Goal: Task Accomplishment & Management: Use online tool/utility

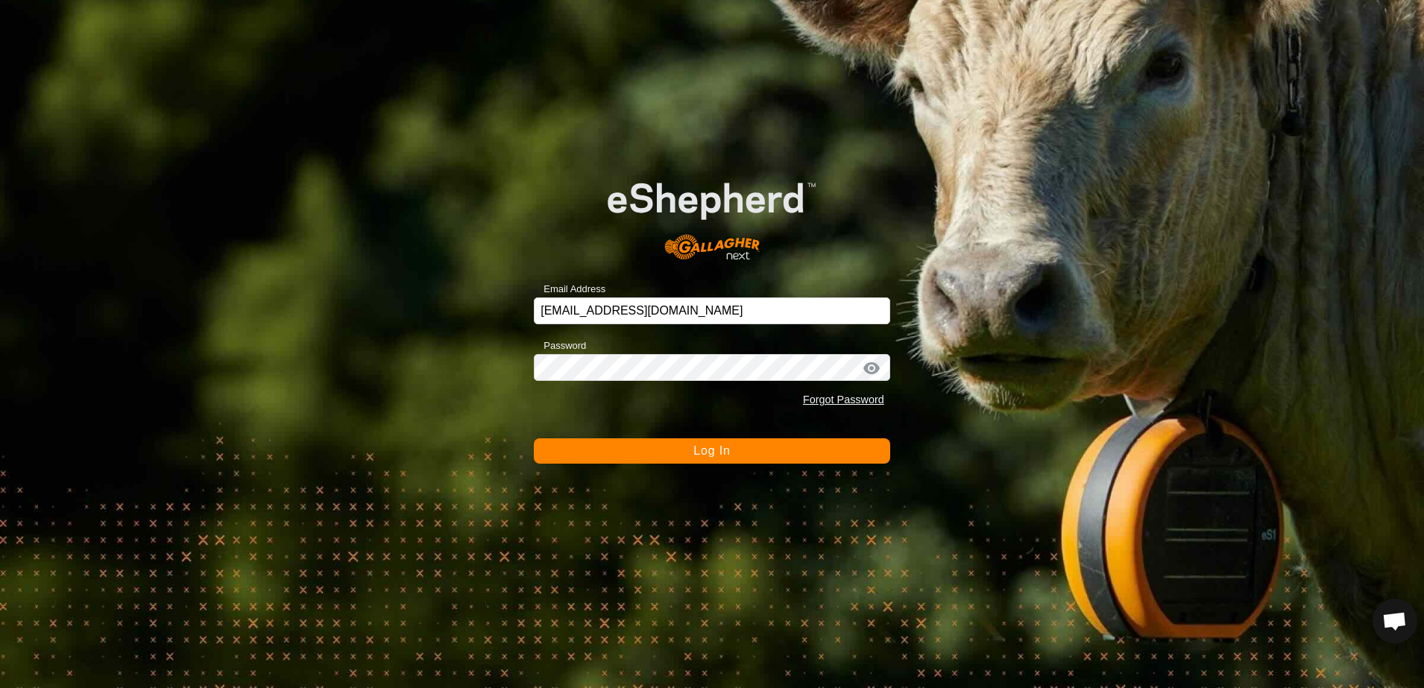
click at [611, 450] on button "Log In" at bounding box center [712, 450] width 356 height 25
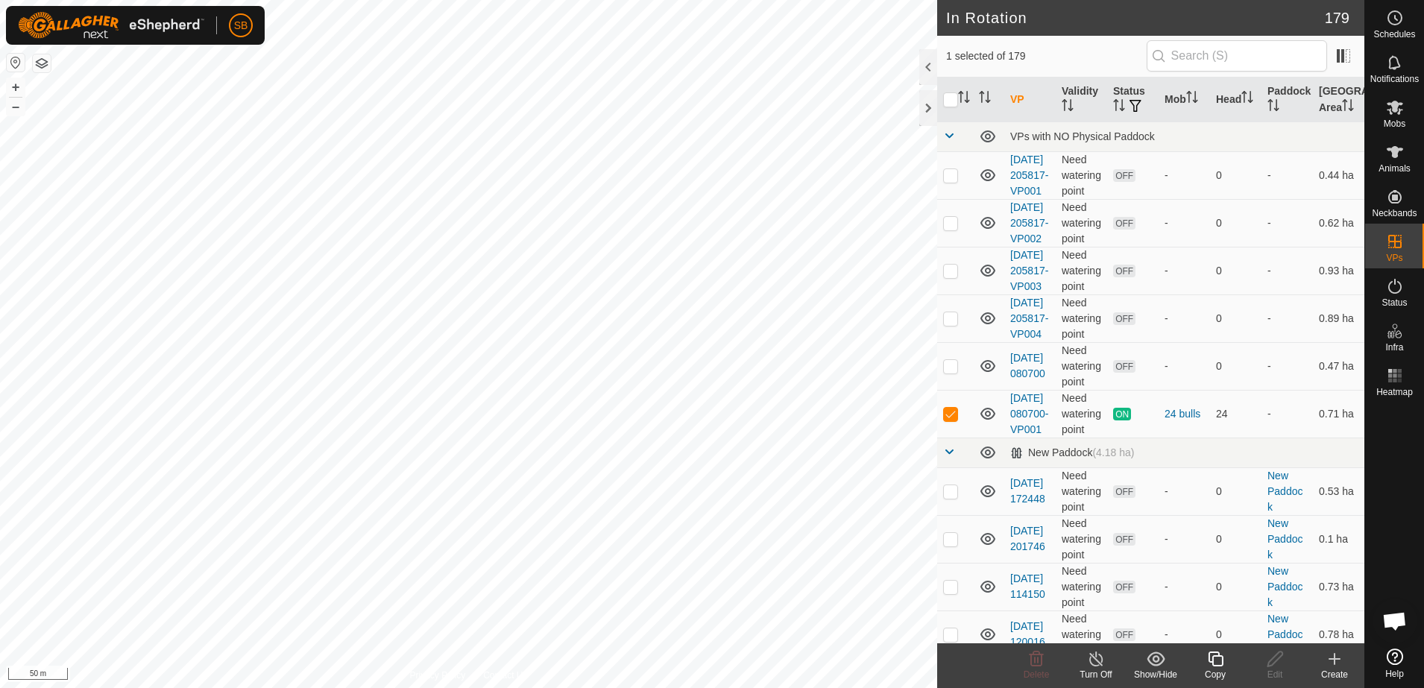
click at [1214, 656] on icon at bounding box center [1215, 659] width 15 height 15
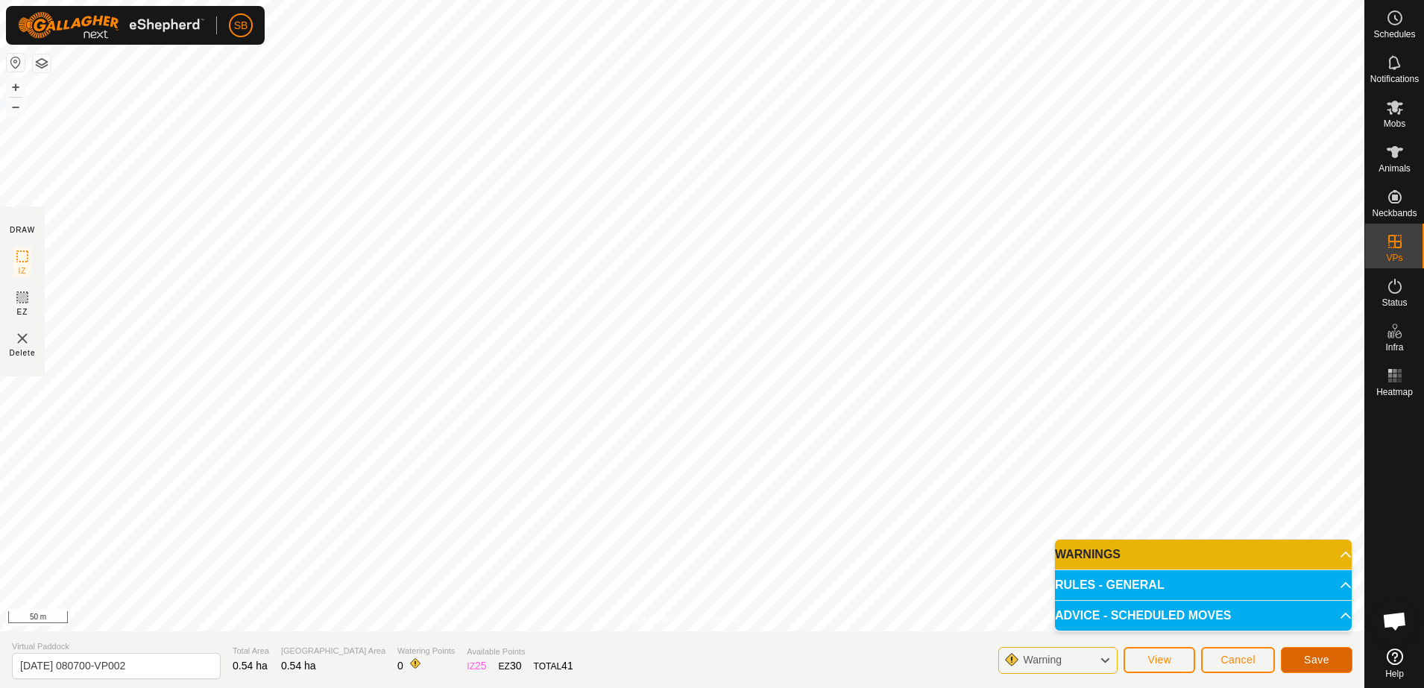
click at [1308, 660] on span "Save" at bounding box center [1316, 660] width 25 height 12
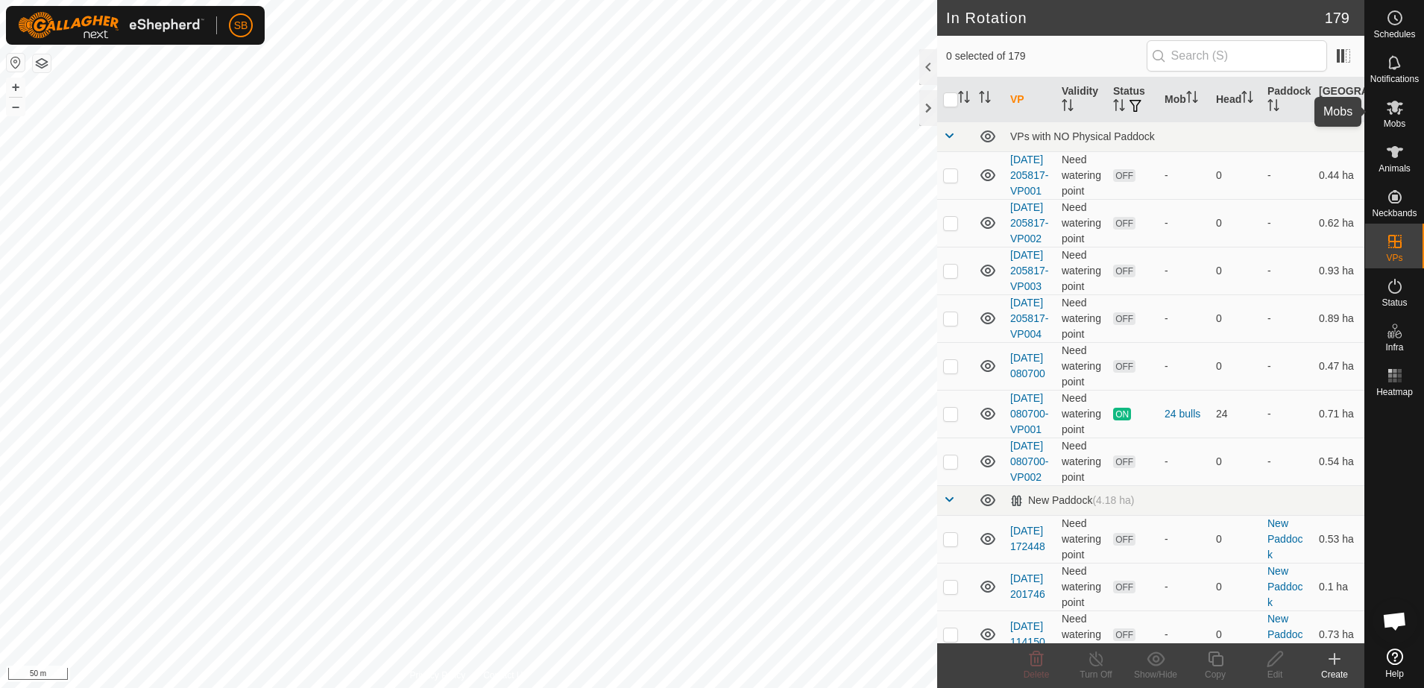
click at [1399, 115] on icon at bounding box center [1395, 107] width 18 height 18
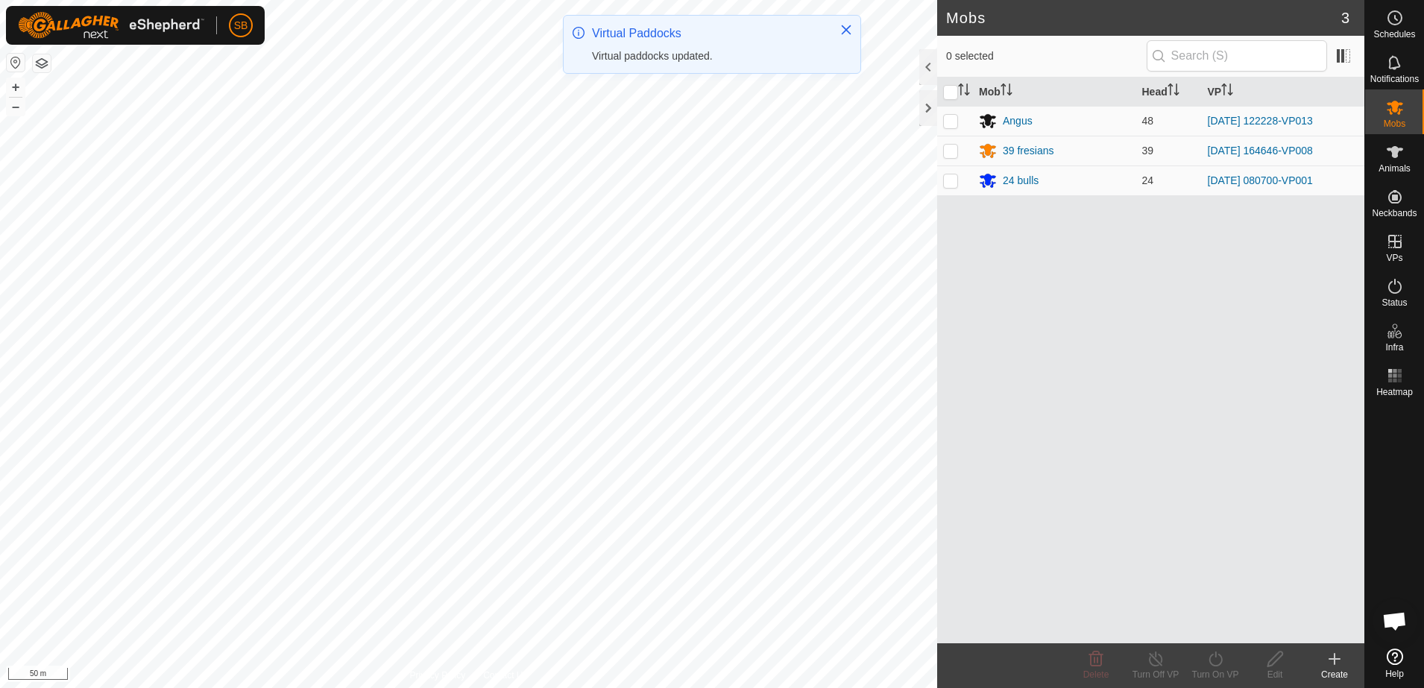
click at [948, 180] on p-checkbox at bounding box center [950, 180] width 15 height 12
checkbox input "true"
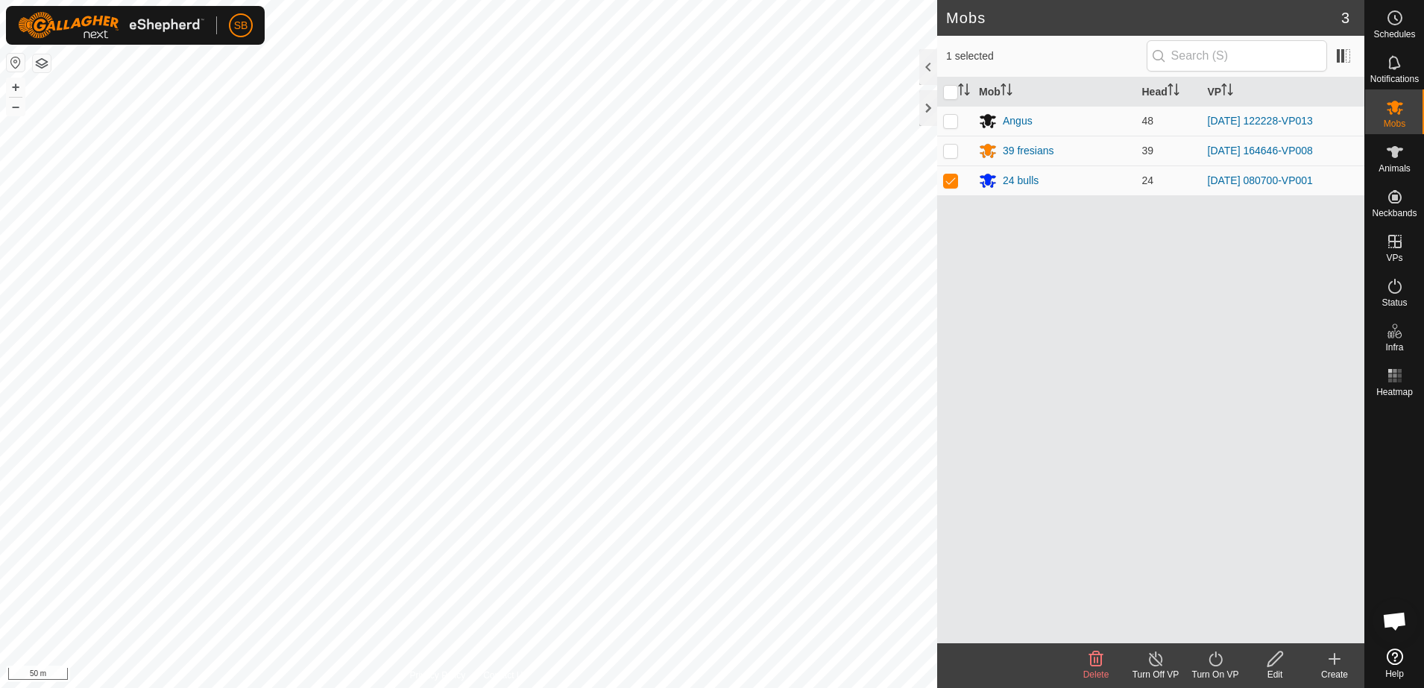
click at [1214, 657] on icon at bounding box center [1215, 659] width 19 height 18
click at [1218, 632] on link "Now" at bounding box center [1260, 626] width 148 height 30
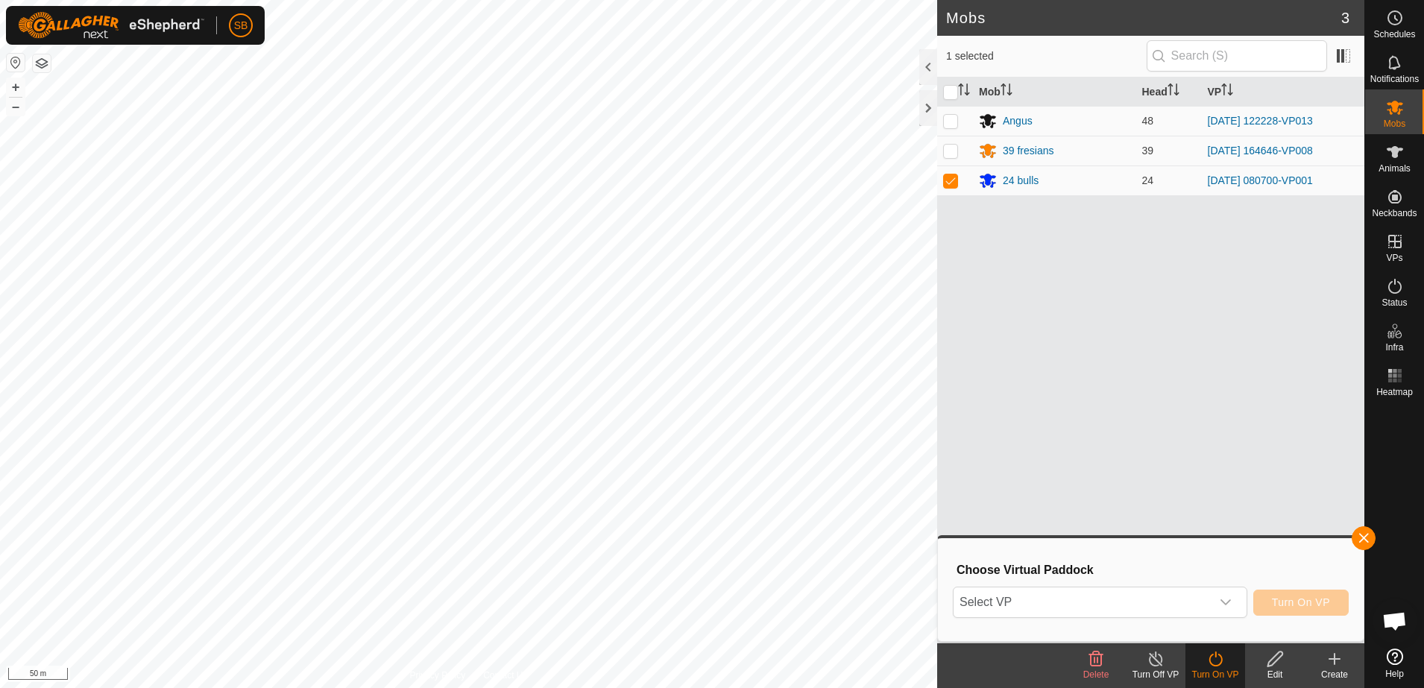
click at [1221, 602] on div "dropdown trigger" at bounding box center [1226, 602] width 30 height 30
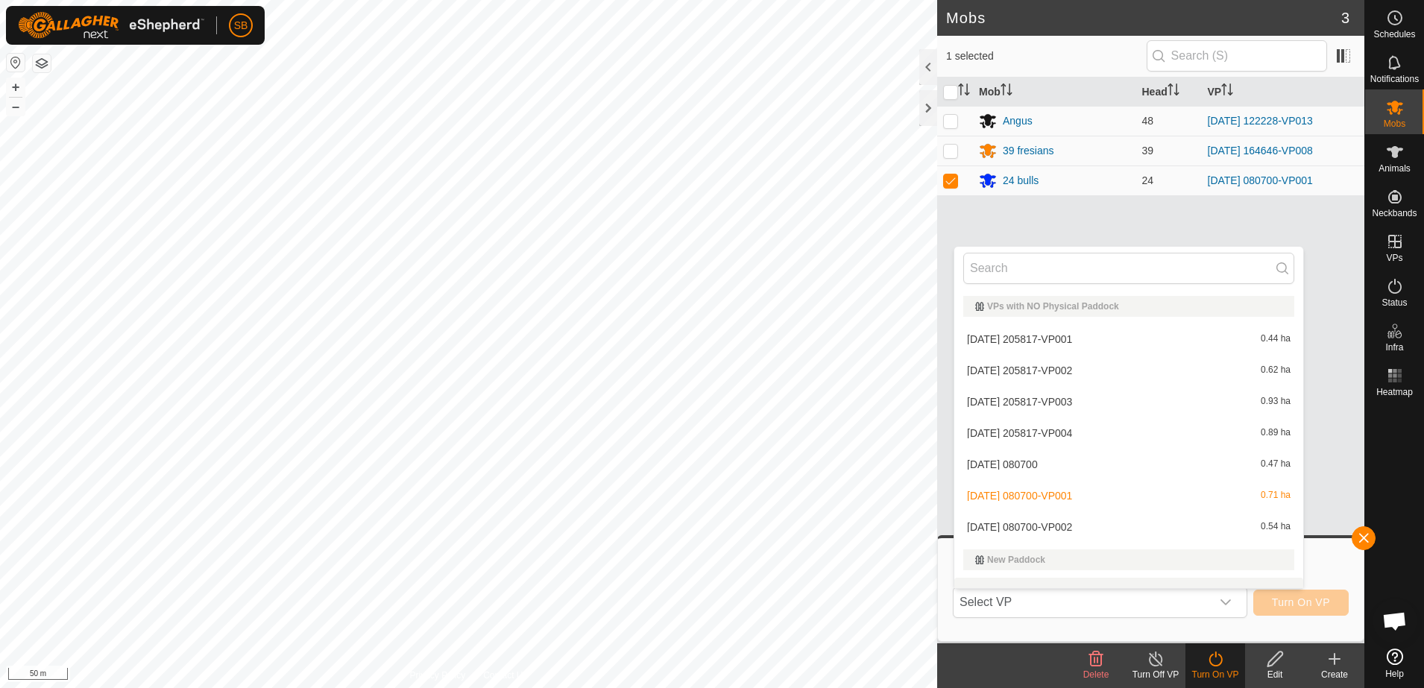
scroll to position [19, 0]
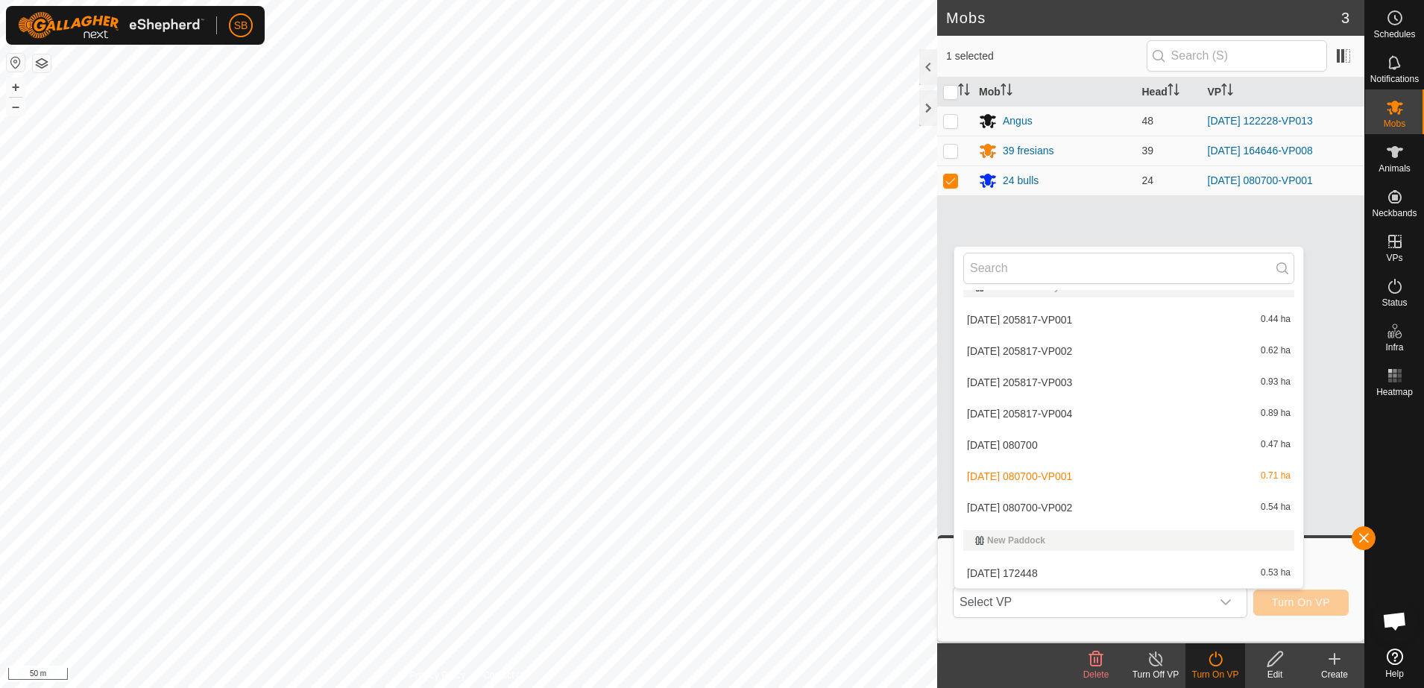
click at [1098, 503] on li "[DATE] 080700-VP002 0.54 ha" at bounding box center [1128, 508] width 349 height 30
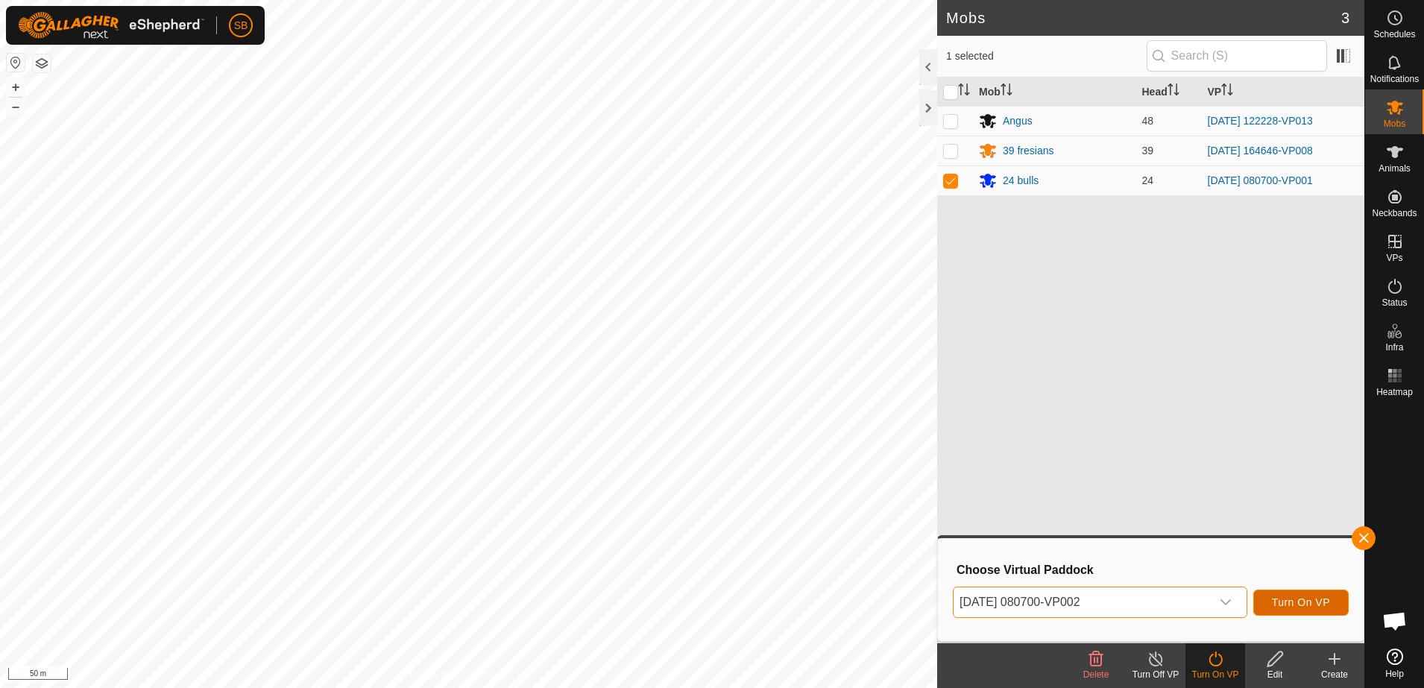
click at [1309, 608] on span "Turn On VP" at bounding box center [1301, 602] width 58 height 12
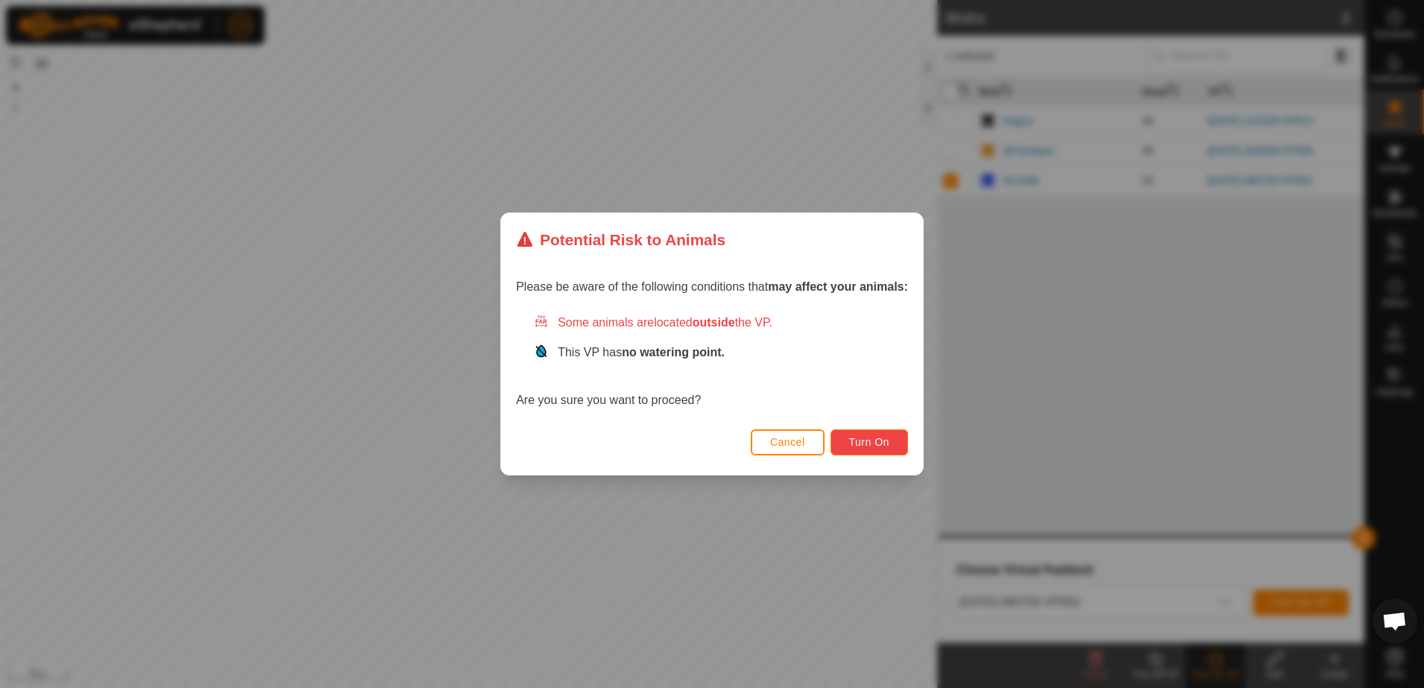
click at [872, 445] on span "Turn On" at bounding box center [869, 442] width 40 height 12
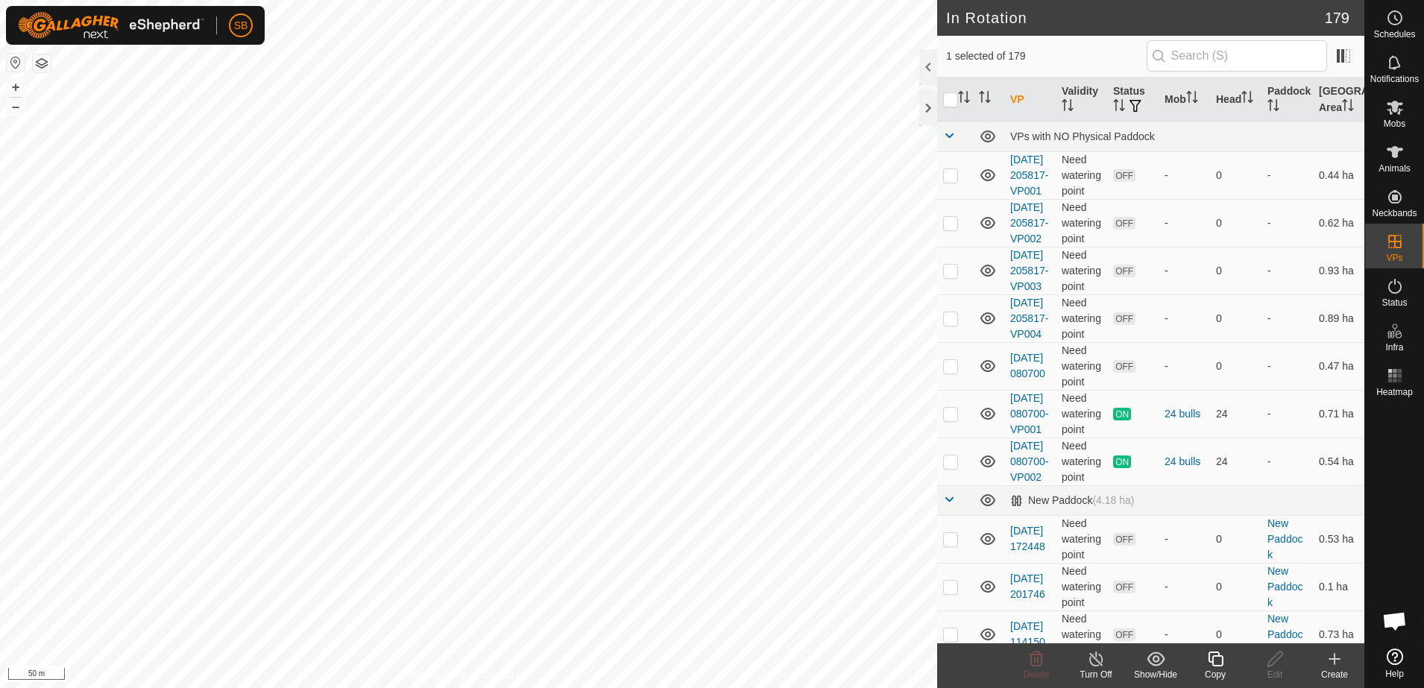
click at [1214, 660] on icon at bounding box center [1215, 659] width 19 height 18
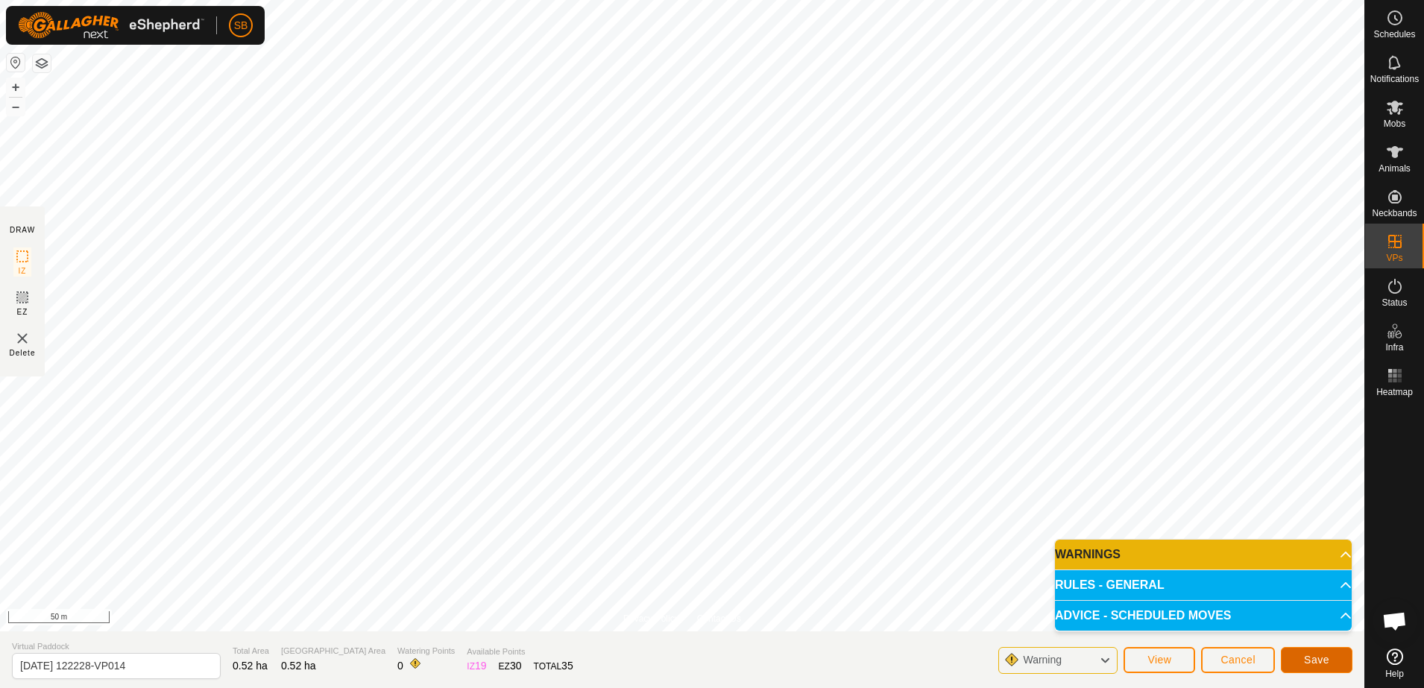
click at [1311, 664] on span "Save" at bounding box center [1316, 660] width 25 height 12
click at [1252, 658] on span "Cancel" at bounding box center [1237, 660] width 35 height 12
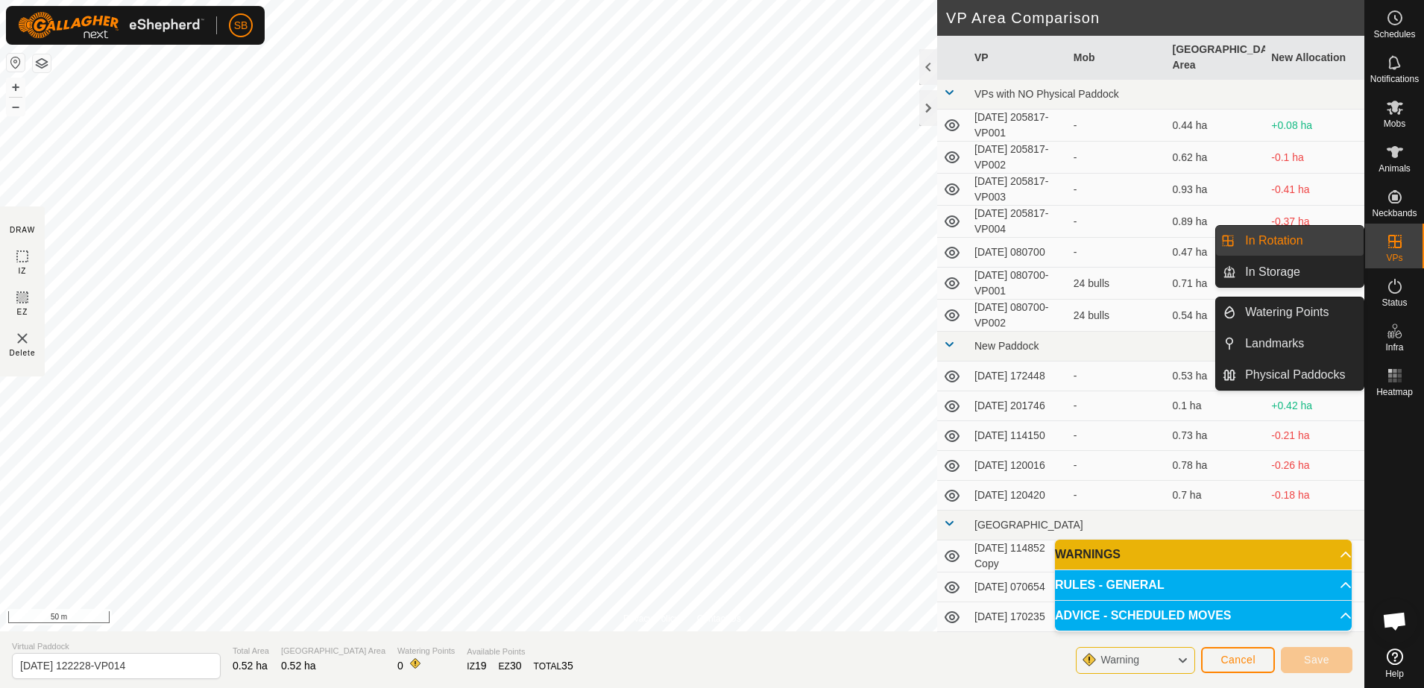
click at [1402, 239] on icon at bounding box center [1395, 242] width 18 height 18
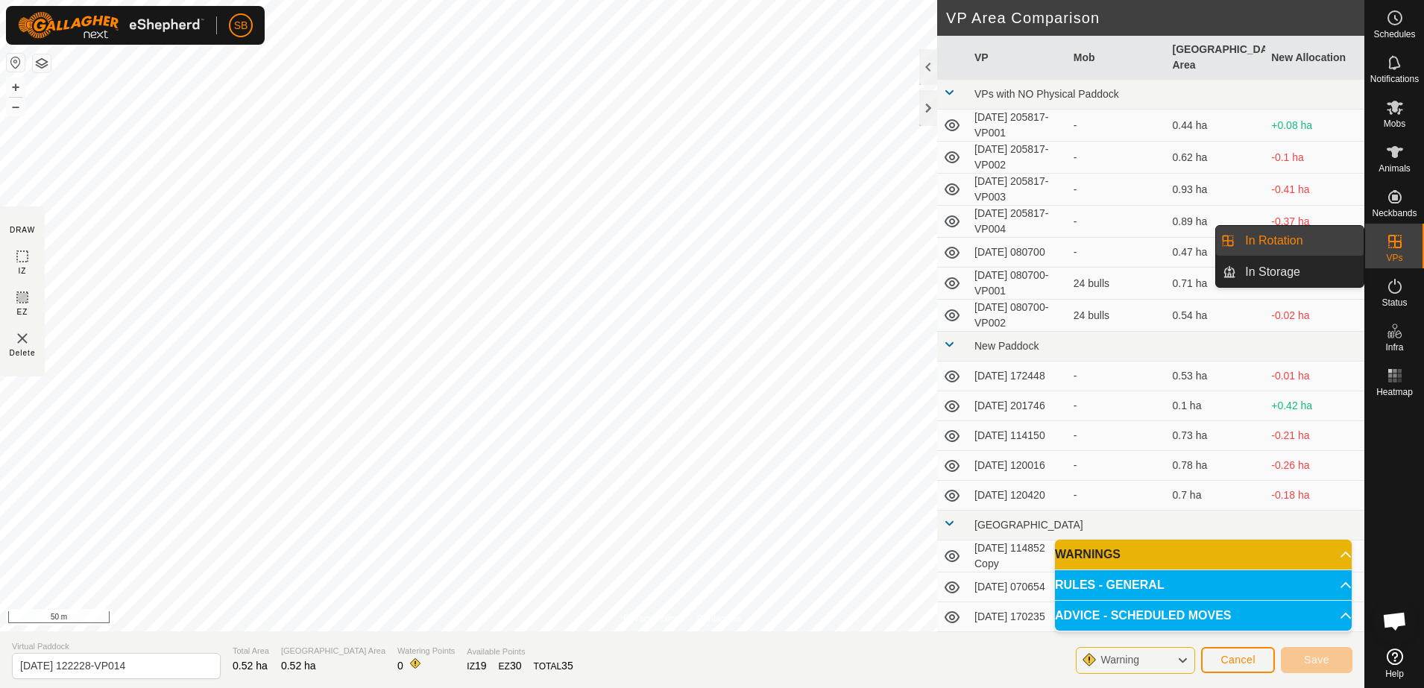
click at [1291, 243] on link "In Rotation" at bounding box center [1299, 241] width 127 height 30
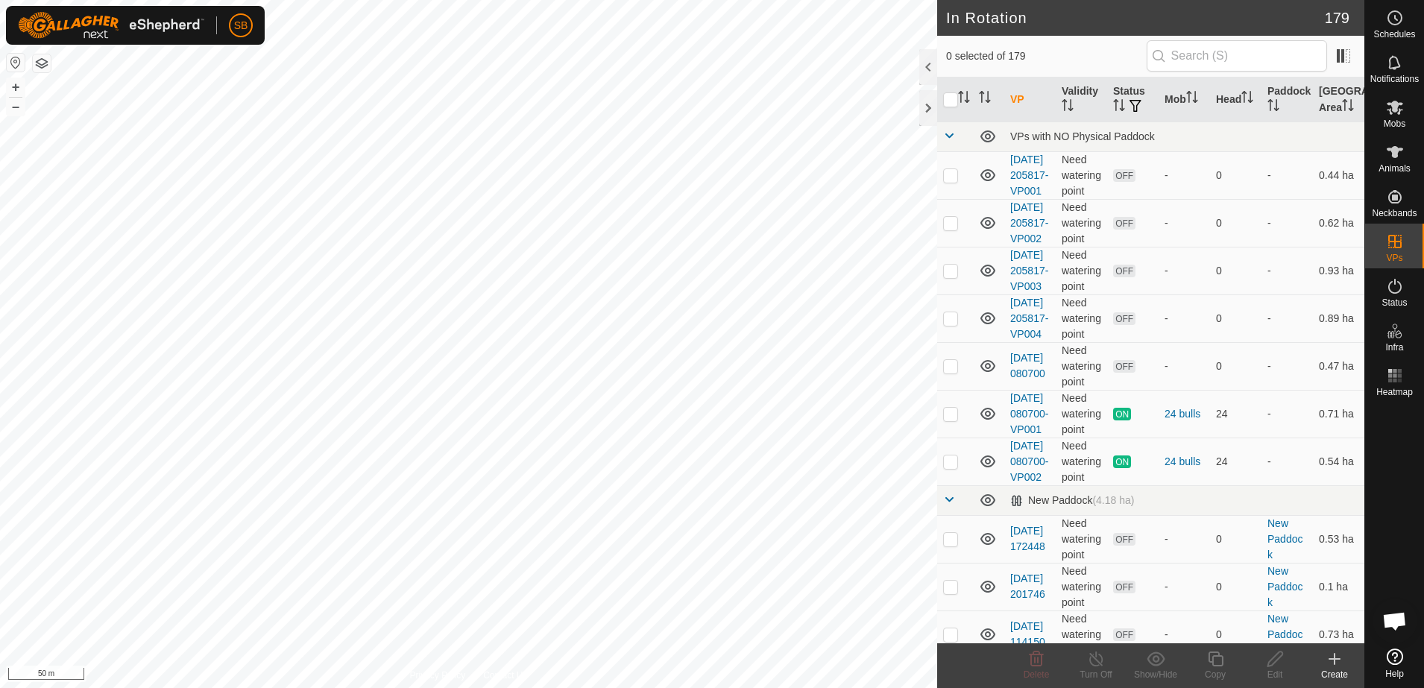
checkbox input "true"
click at [1216, 661] on icon at bounding box center [1215, 659] width 19 height 18
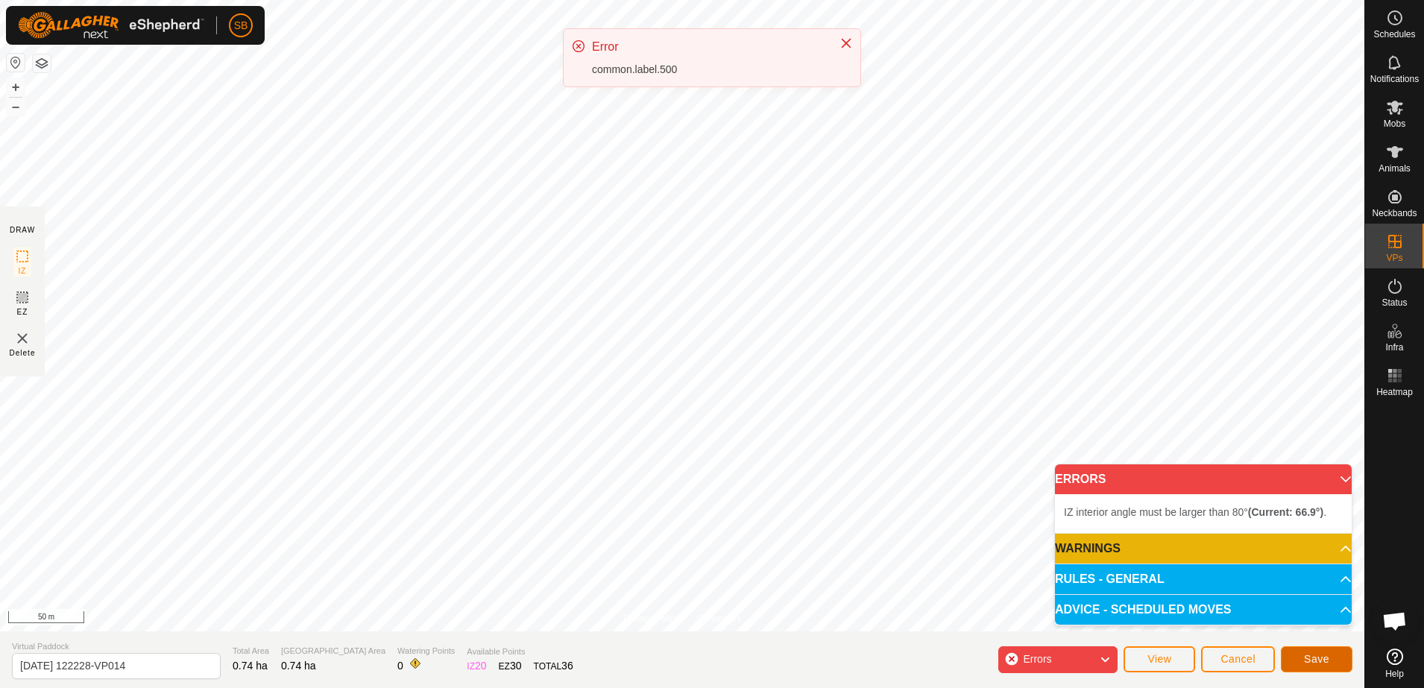
click at [1304, 661] on button "Save" at bounding box center [1317, 659] width 72 height 26
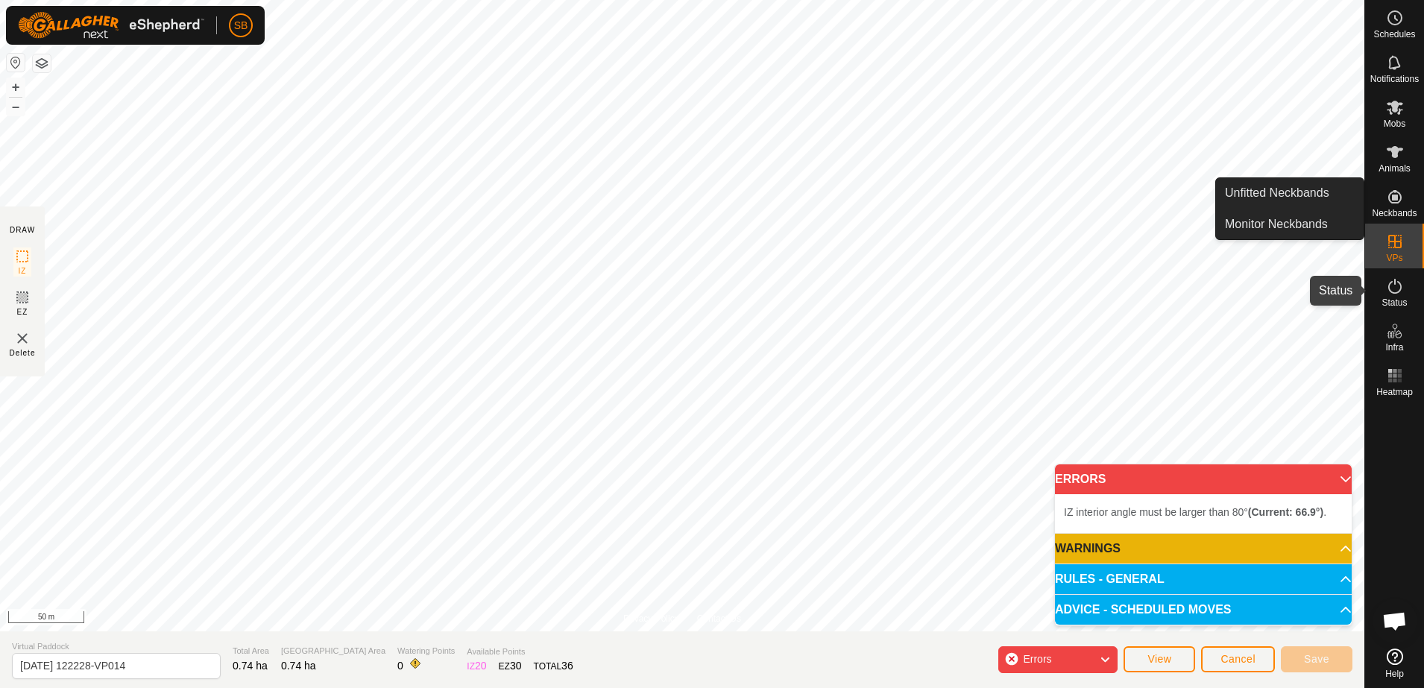
click at [1399, 288] on icon at bounding box center [1395, 286] width 18 height 18
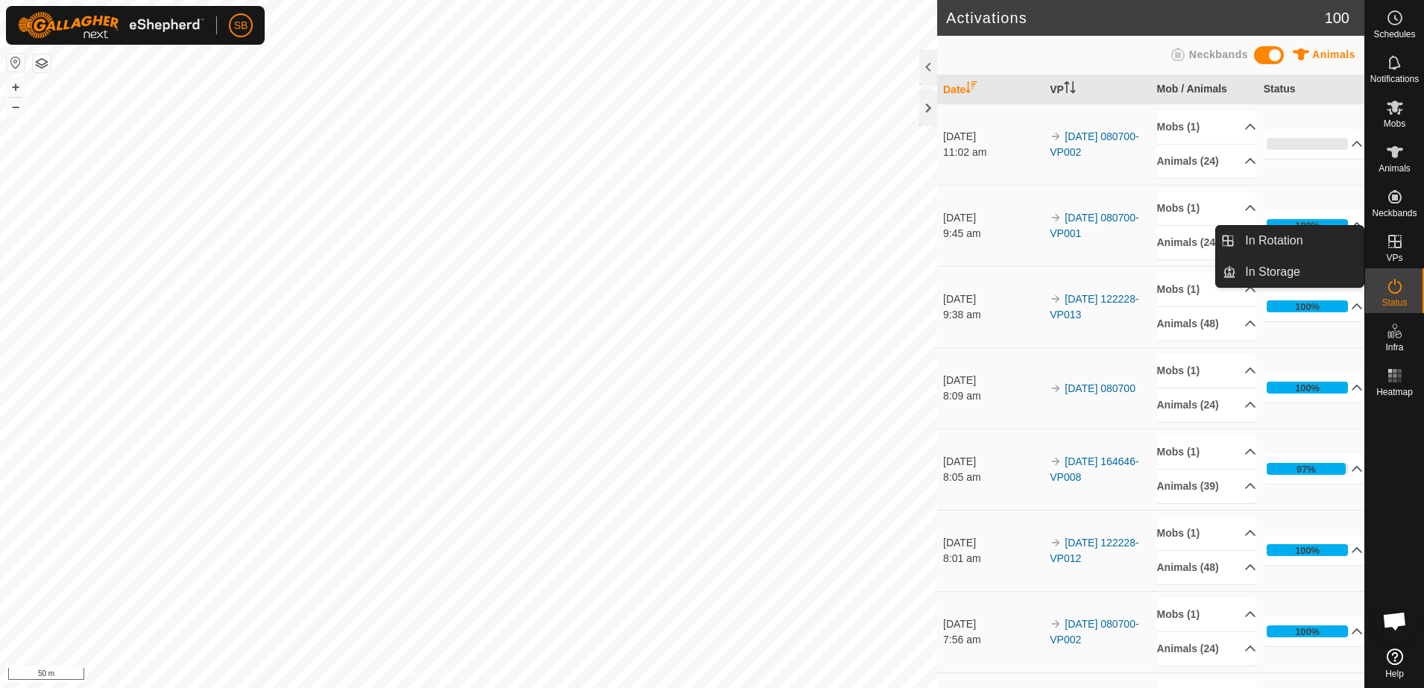
click at [1393, 248] on icon at bounding box center [1395, 242] width 18 height 18
click at [1314, 241] on link "In Rotation" at bounding box center [1299, 241] width 127 height 30
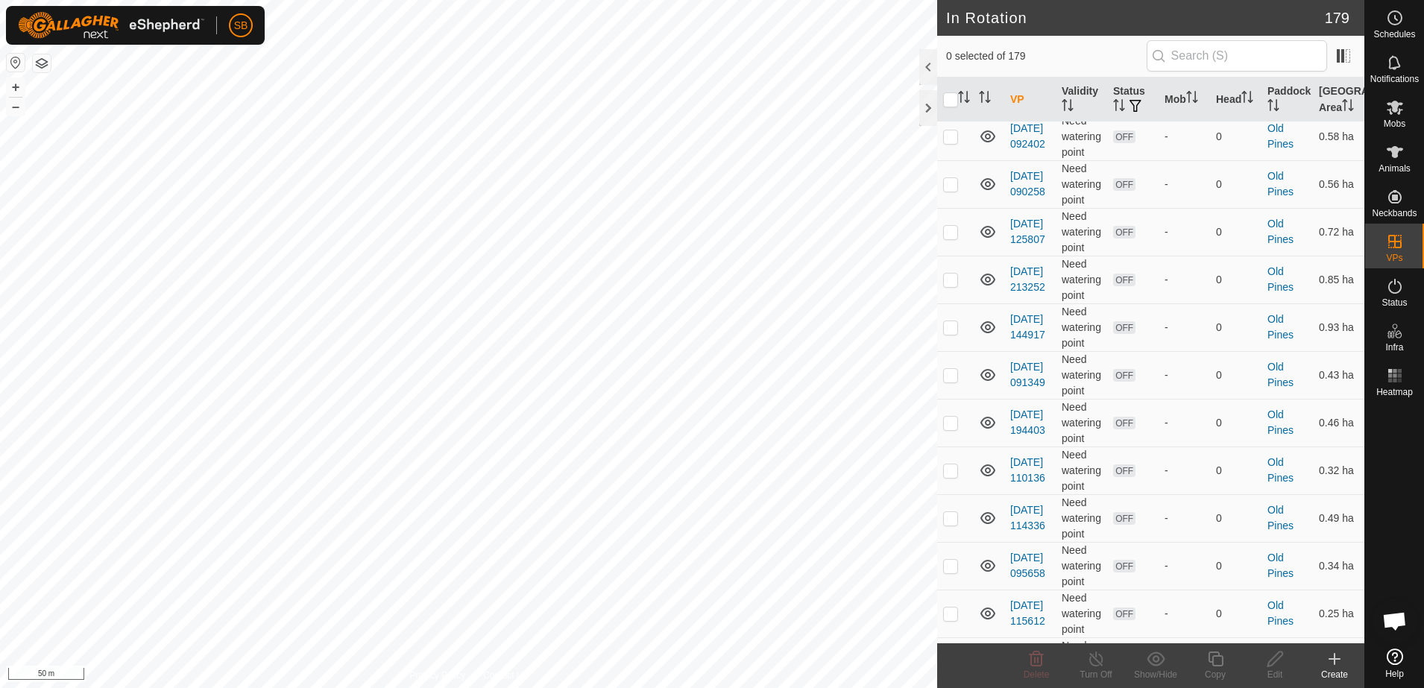
scroll to position [5778, 0]
click at [952, 21] on p-checkbox at bounding box center [950, 15] width 15 height 12
click at [948, 21] on p-checkbox at bounding box center [950, 15] width 15 height 12
checkbox input "false"
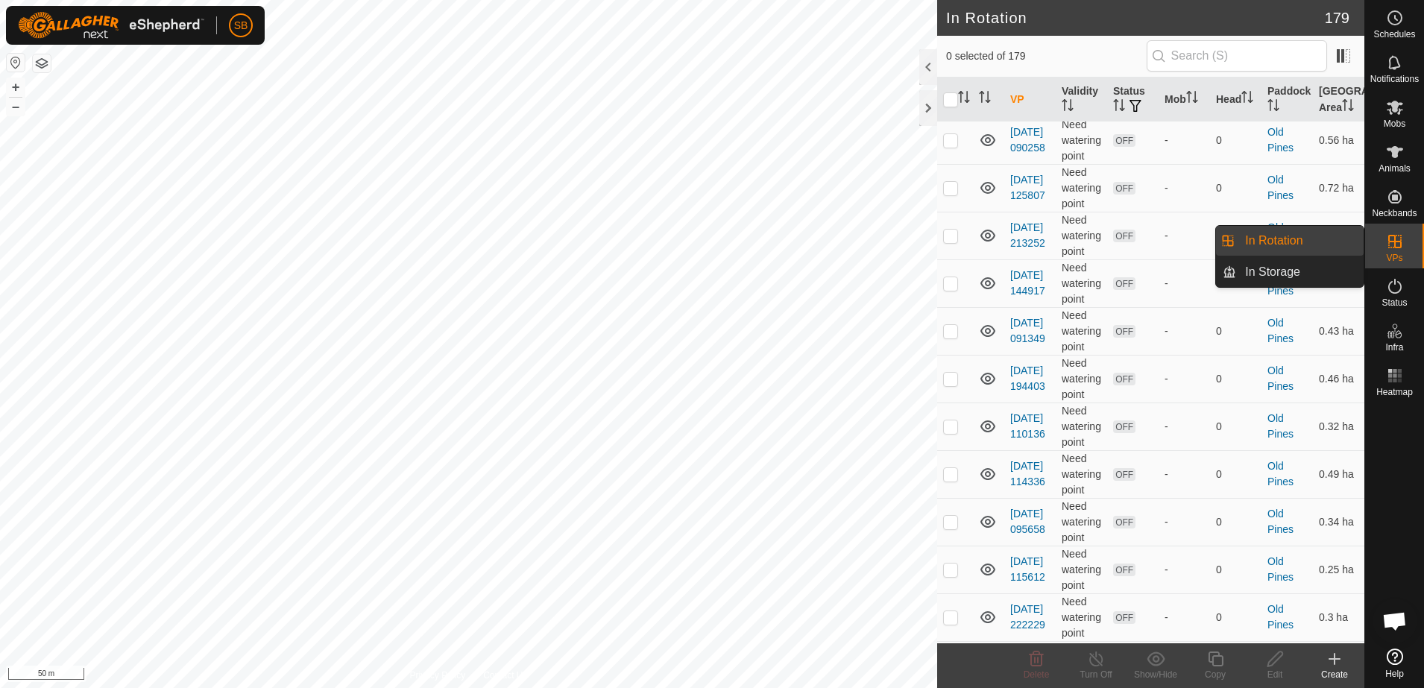
click at [1392, 251] on es-virtualpaddocks-svg-icon at bounding box center [1394, 242] width 27 height 24
click at [1275, 246] on link "In Rotation" at bounding box center [1299, 241] width 127 height 30
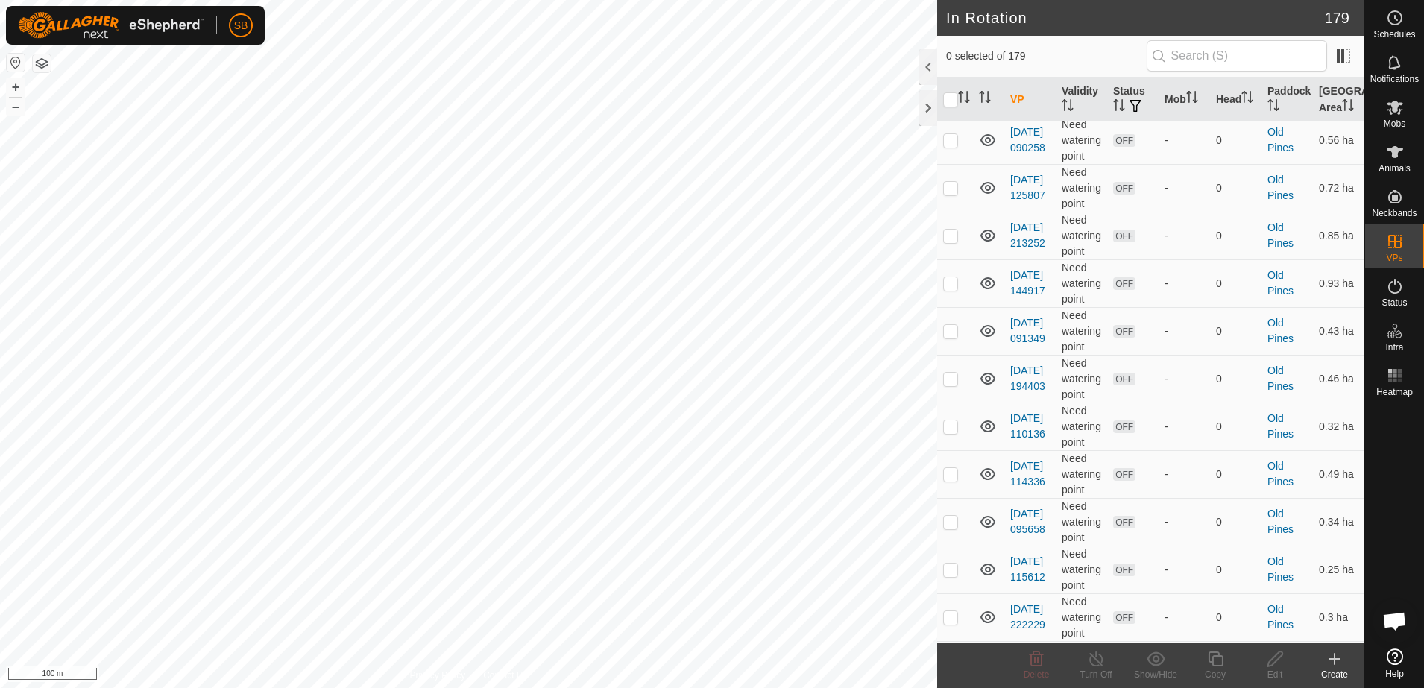
checkbox input "true"
click at [1213, 664] on icon at bounding box center [1215, 659] width 15 height 15
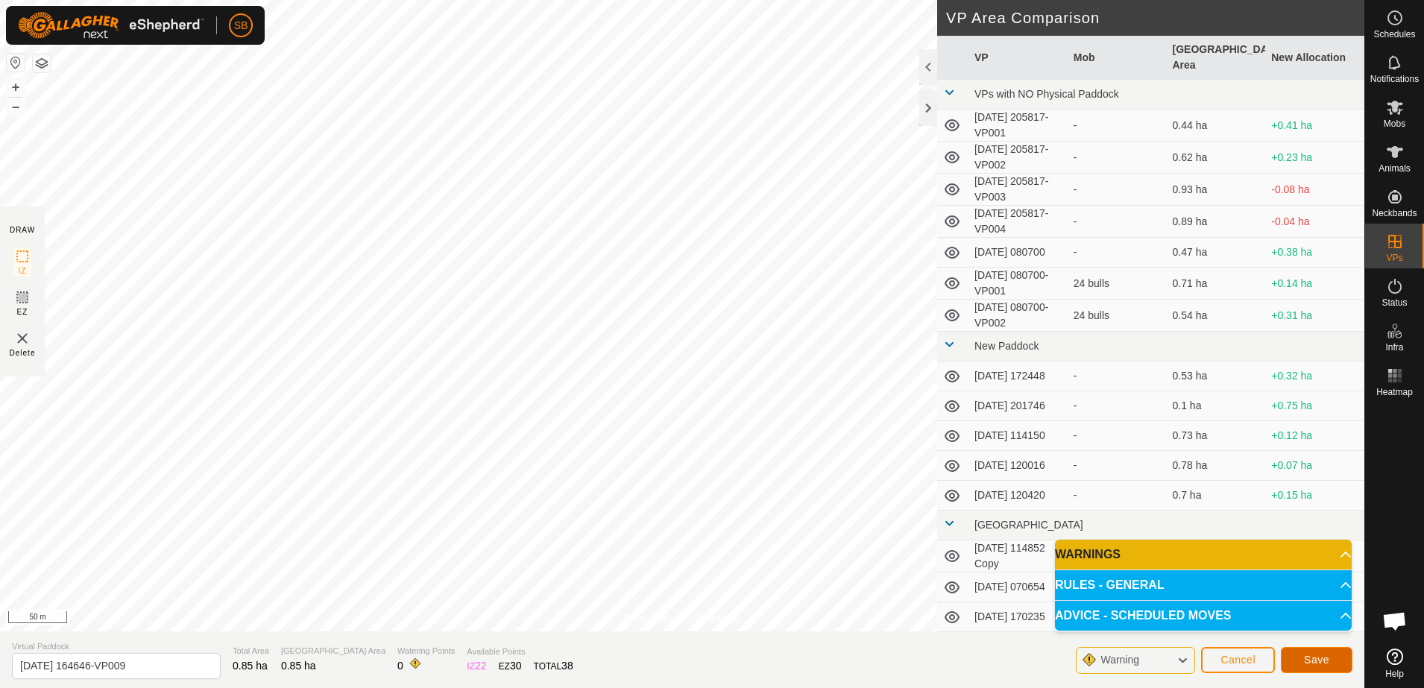
click at [1317, 661] on span "Save" at bounding box center [1316, 660] width 25 height 12
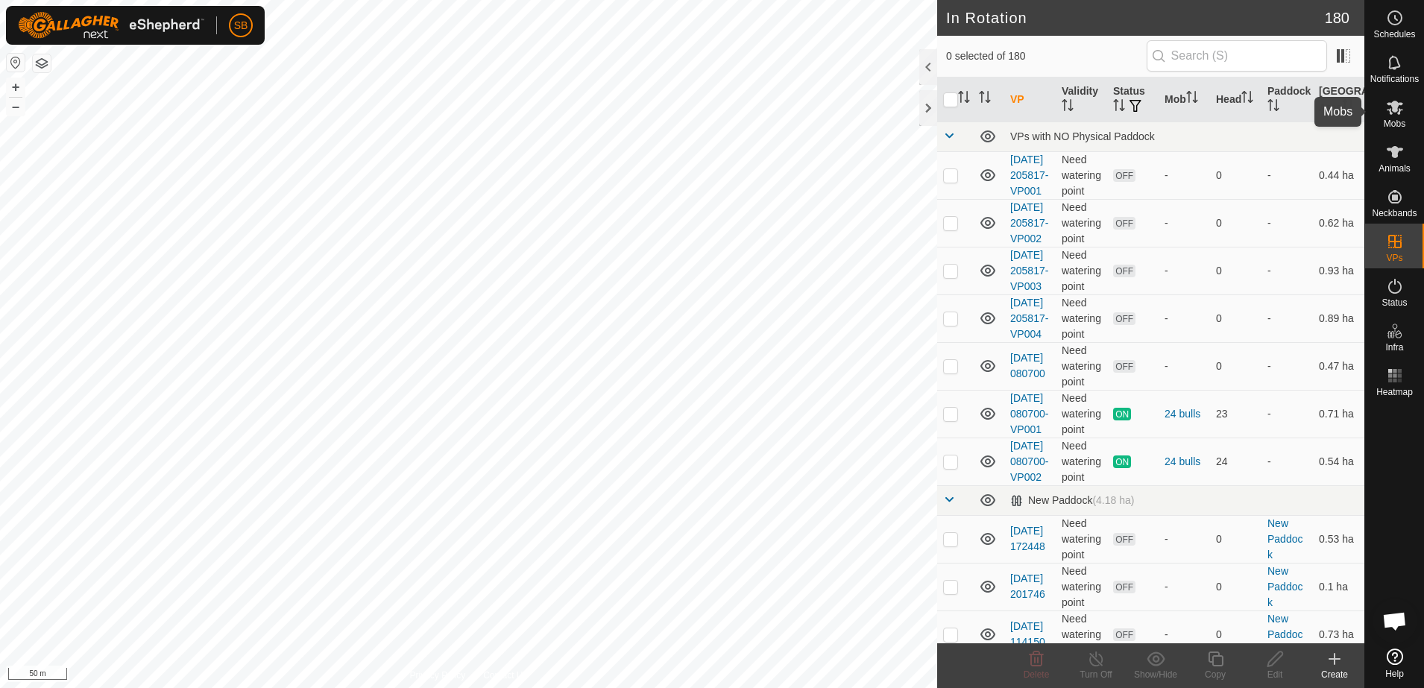
drag, startPoint x: 1390, startPoint y: 118, endPoint x: 1384, endPoint y: 128, distance: 12.0
click at [1391, 119] on span "Mobs" at bounding box center [1395, 123] width 22 height 9
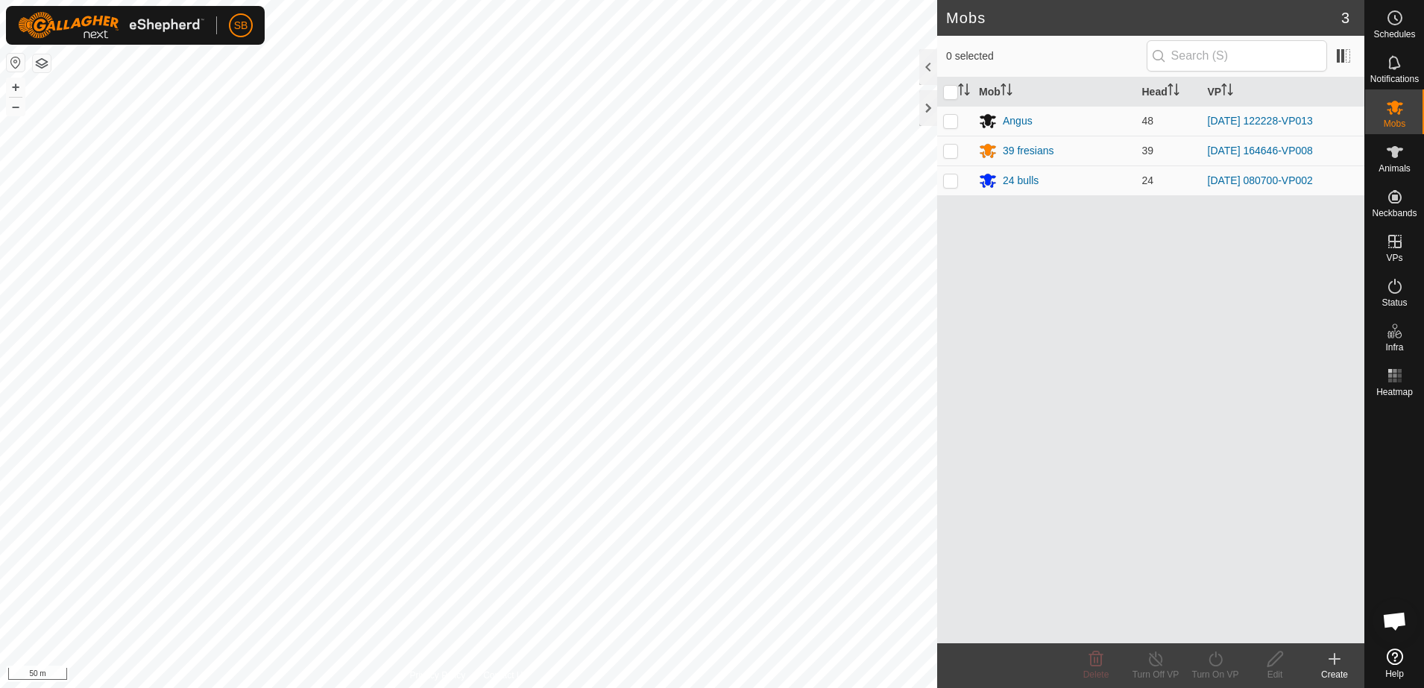
click at [956, 148] on p-checkbox at bounding box center [950, 151] width 15 height 12
checkbox input "true"
click at [1212, 653] on icon at bounding box center [1215, 659] width 19 height 18
click at [1216, 617] on link "Now" at bounding box center [1260, 626] width 148 height 30
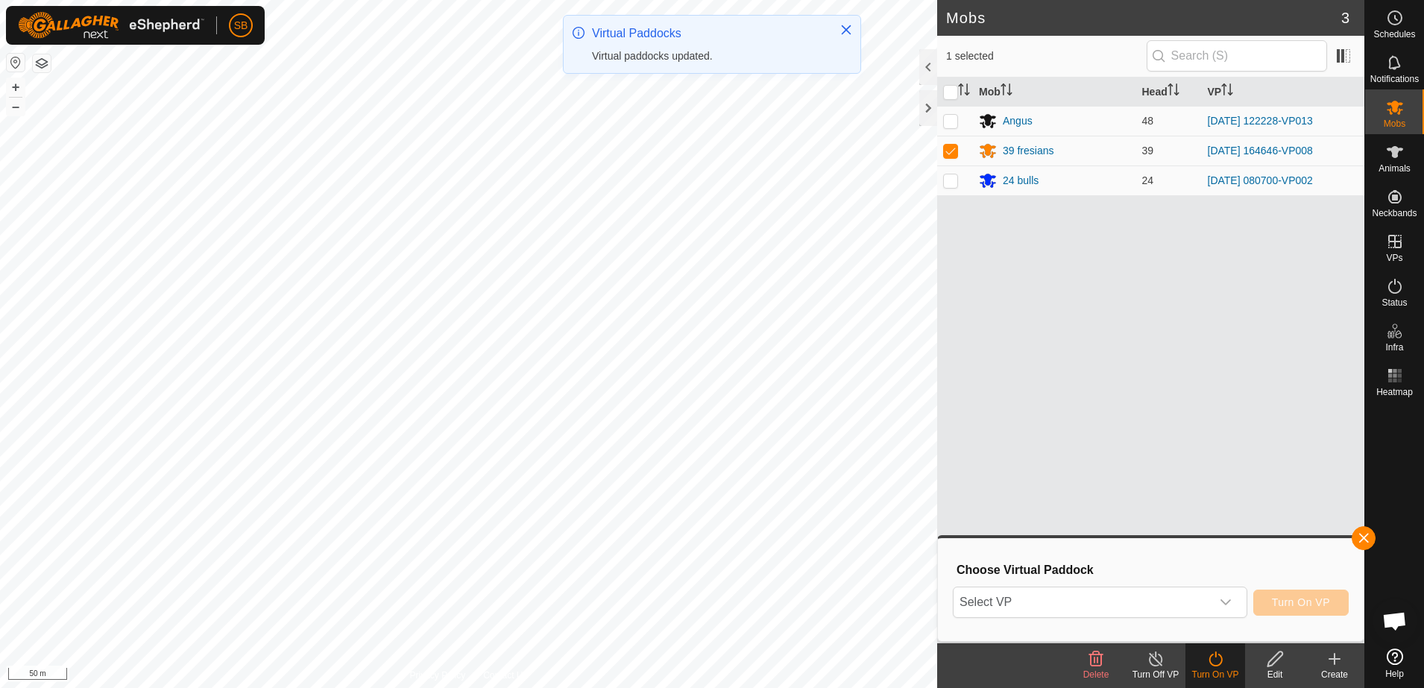
click at [1156, 596] on span "Select VP" at bounding box center [1082, 602] width 257 height 30
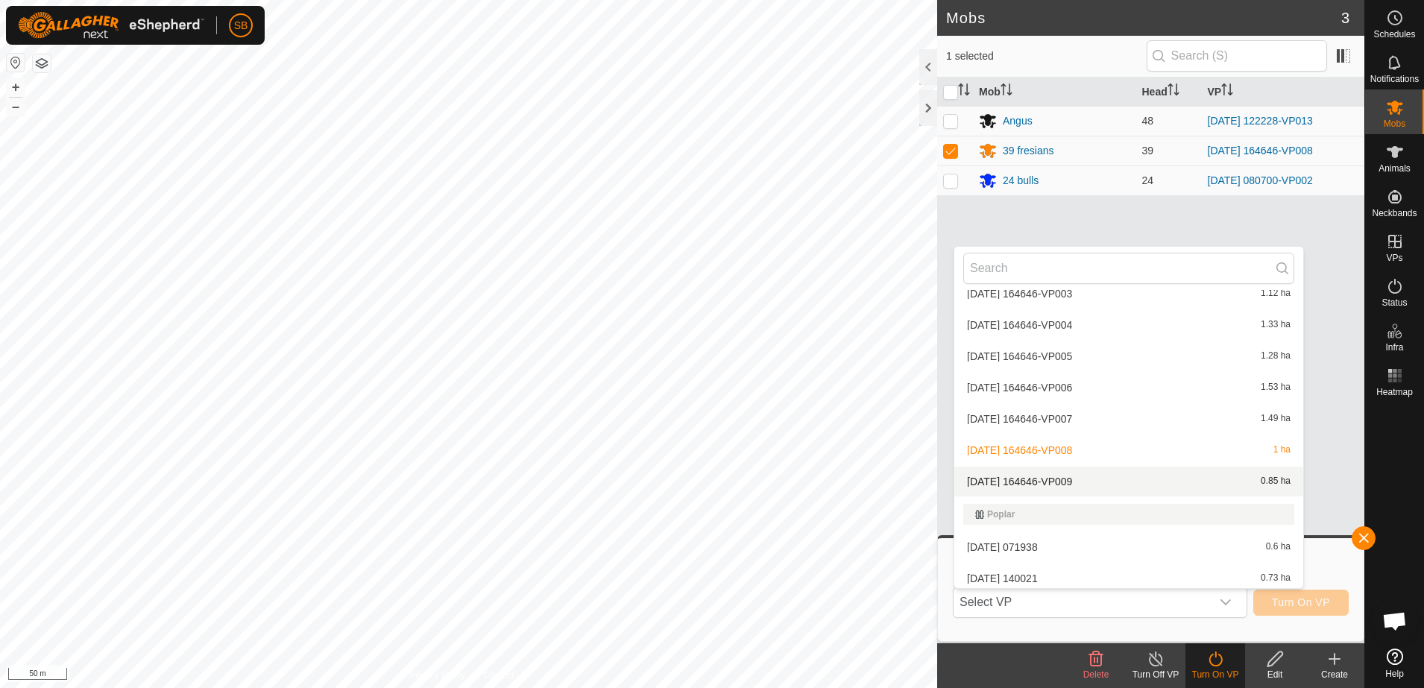
scroll to position [4473, 0]
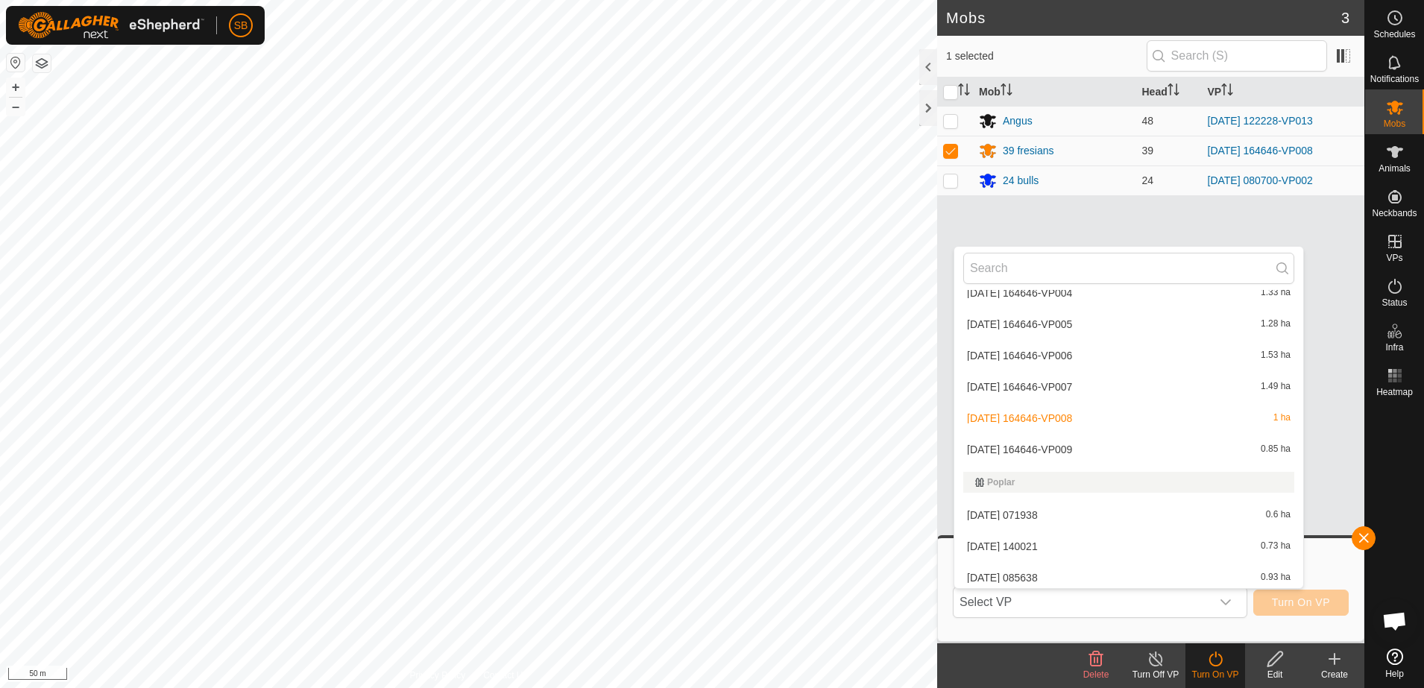
click at [1059, 450] on li "[DATE] 164646-VP009 0.85 ha" at bounding box center [1128, 450] width 349 height 30
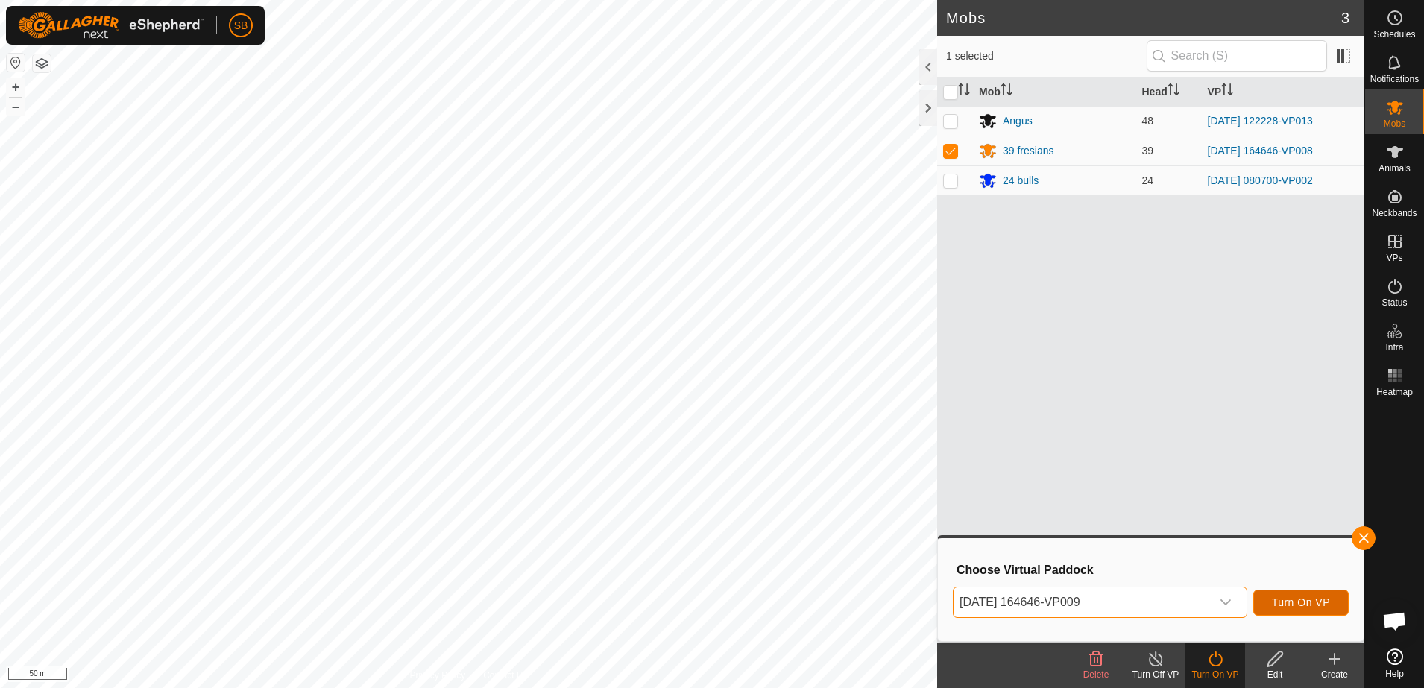
click at [1293, 603] on span "Turn On VP" at bounding box center [1301, 602] width 58 height 12
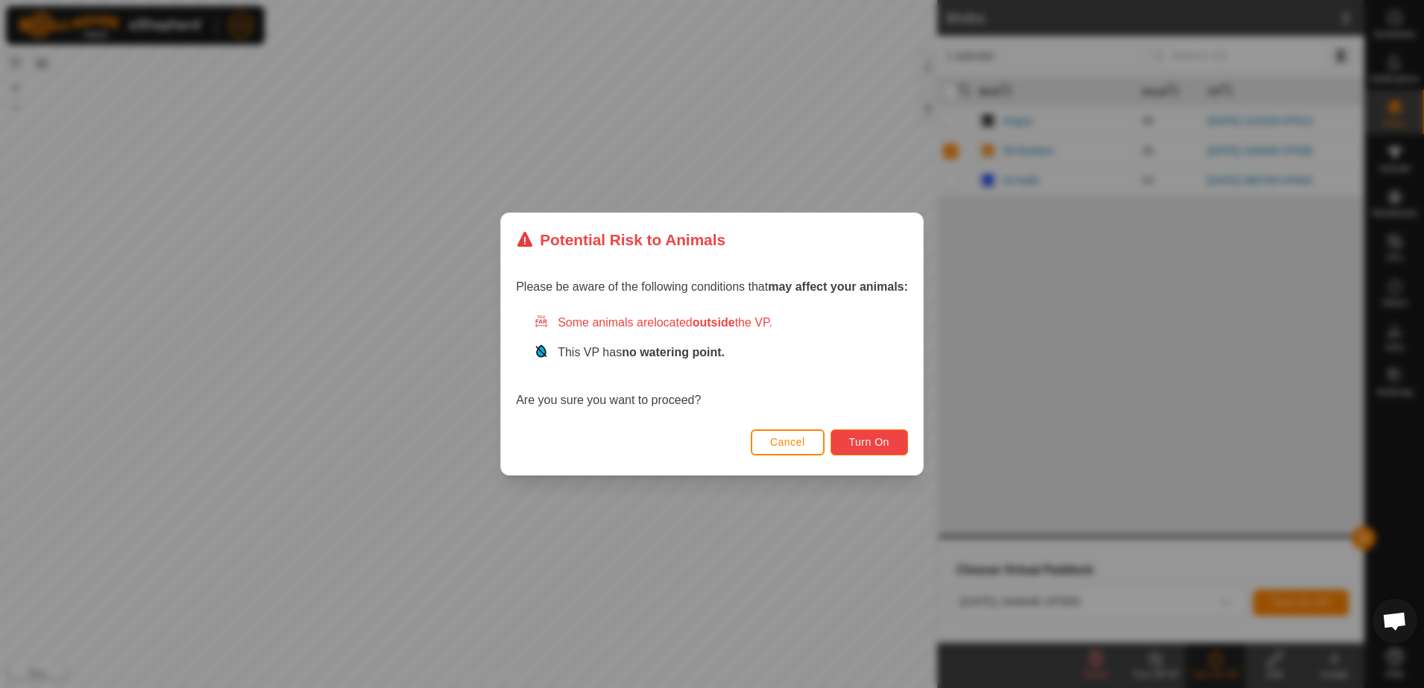
click at [859, 444] on span "Turn On" at bounding box center [869, 442] width 40 height 12
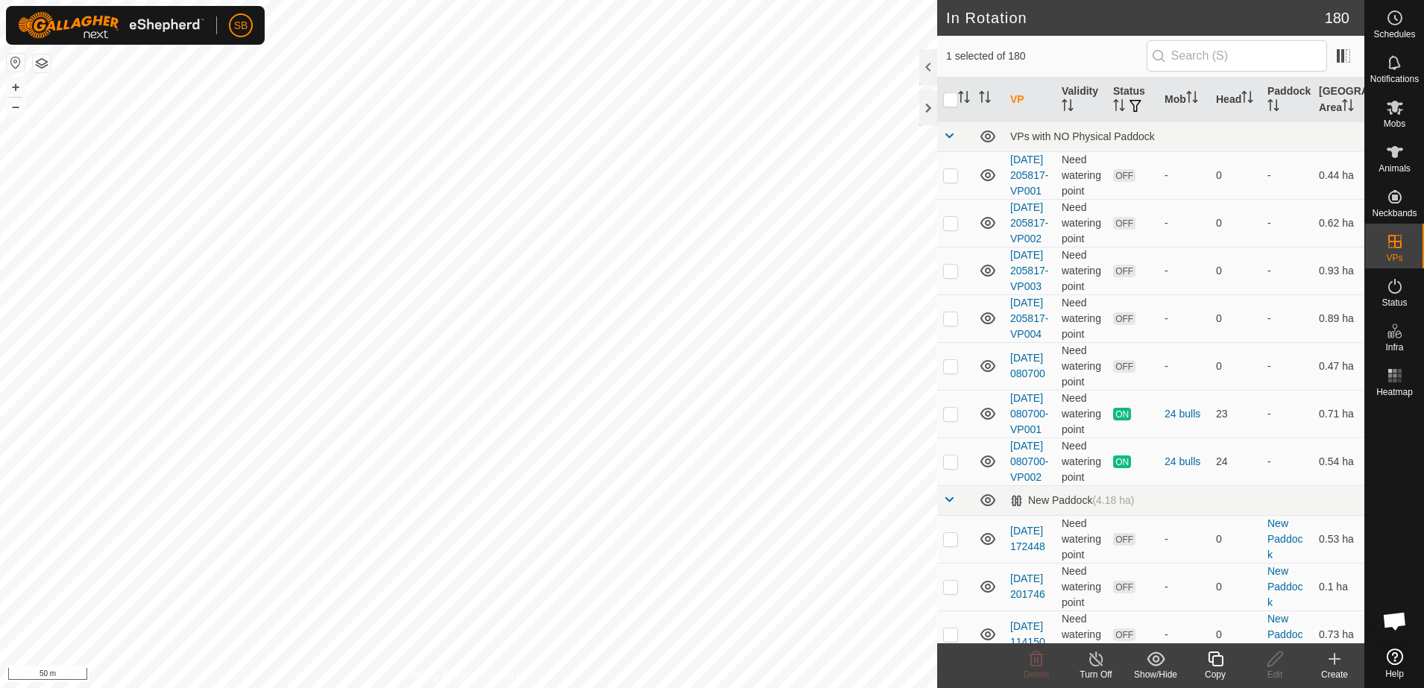
click at [1211, 672] on div "Copy" at bounding box center [1215, 674] width 60 height 13
click at [1402, 105] on icon at bounding box center [1395, 107] width 18 height 18
click at [1219, 659] on icon at bounding box center [1215, 659] width 19 height 18
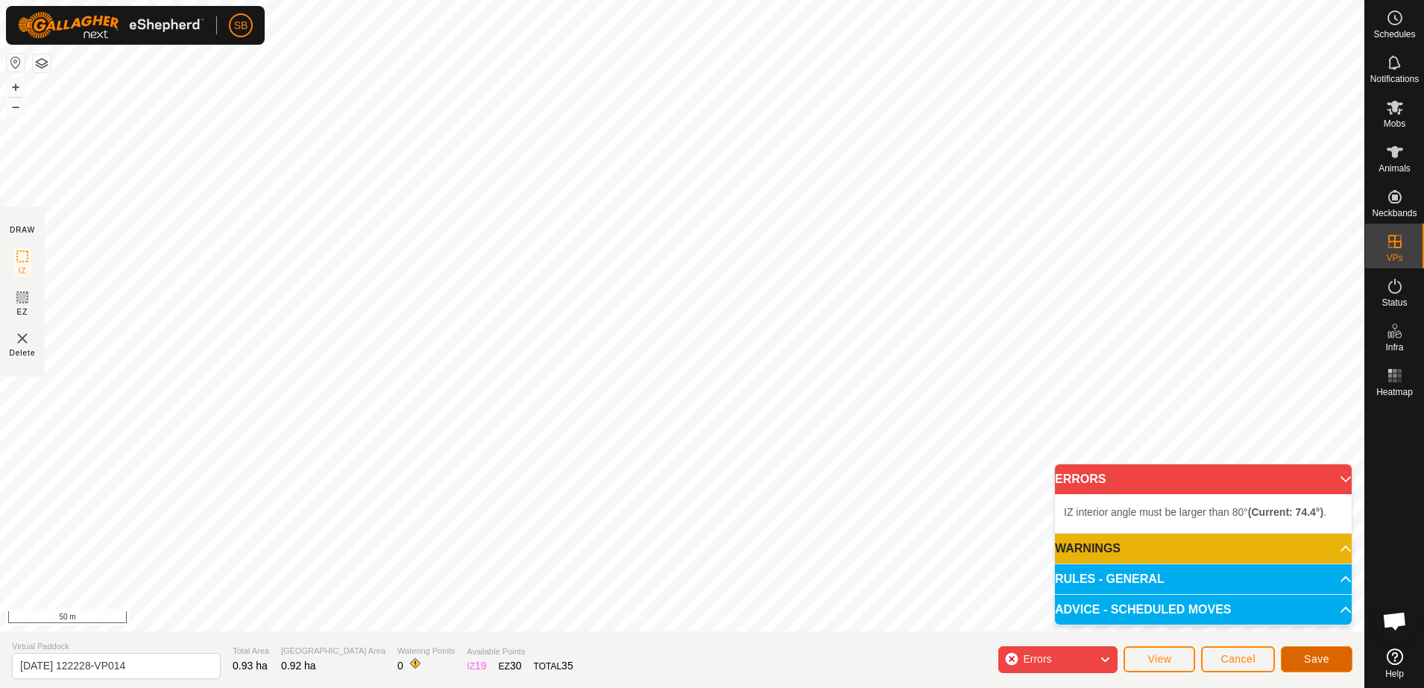
click at [1325, 657] on span "Save" at bounding box center [1316, 659] width 25 height 12
click at [1390, 114] on icon at bounding box center [1395, 107] width 18 height 18
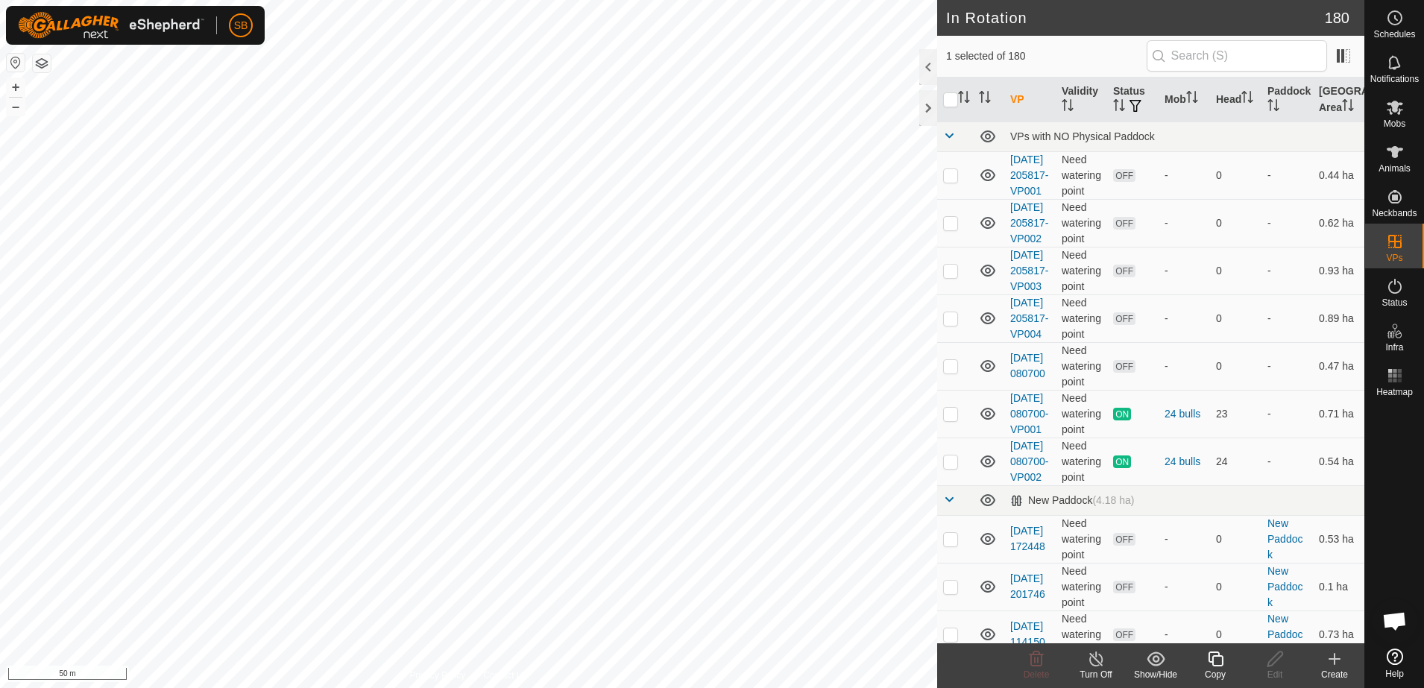
click at [1210, 664] on icon at bounding box center [1215, 659] width 19 height 18
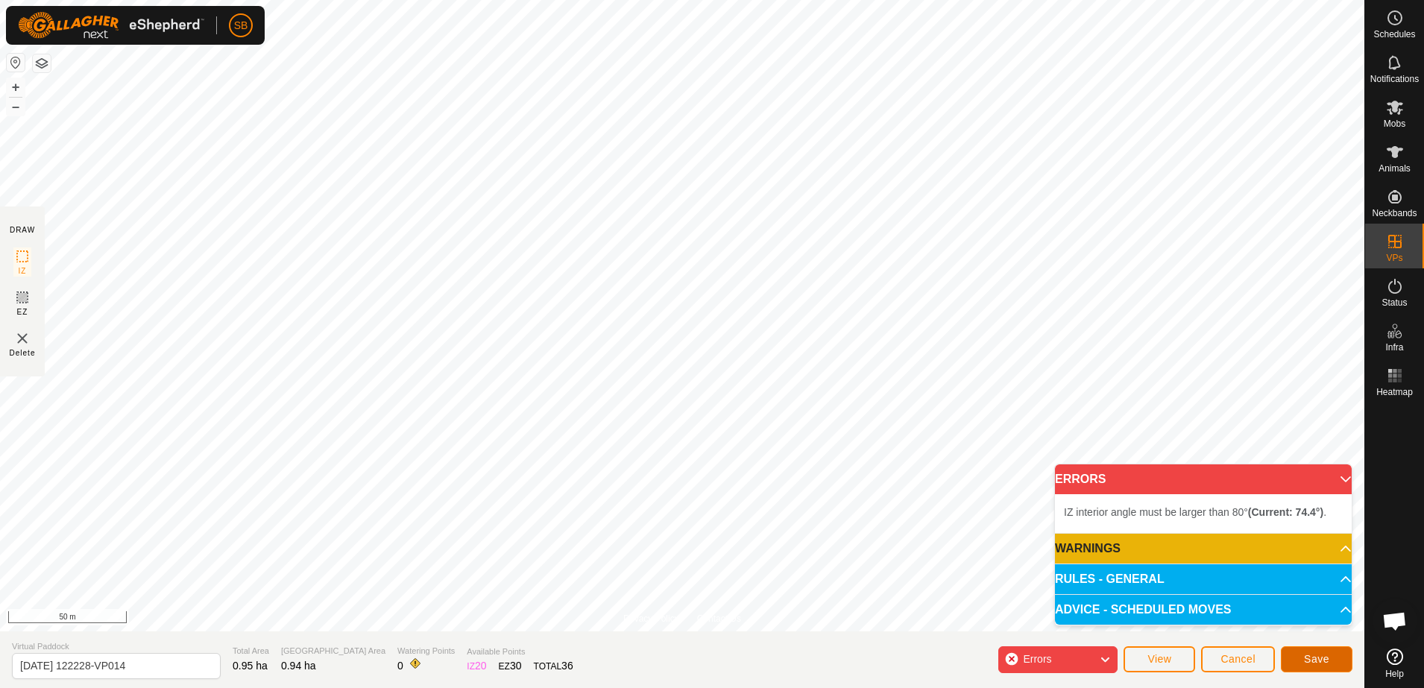
click at [1319, 656] on span "Save" at bounding box center [1316, 659] width 25 height 12
click at [1103, 661] on icon at bounding box center [1105, 659] width 12 height 19
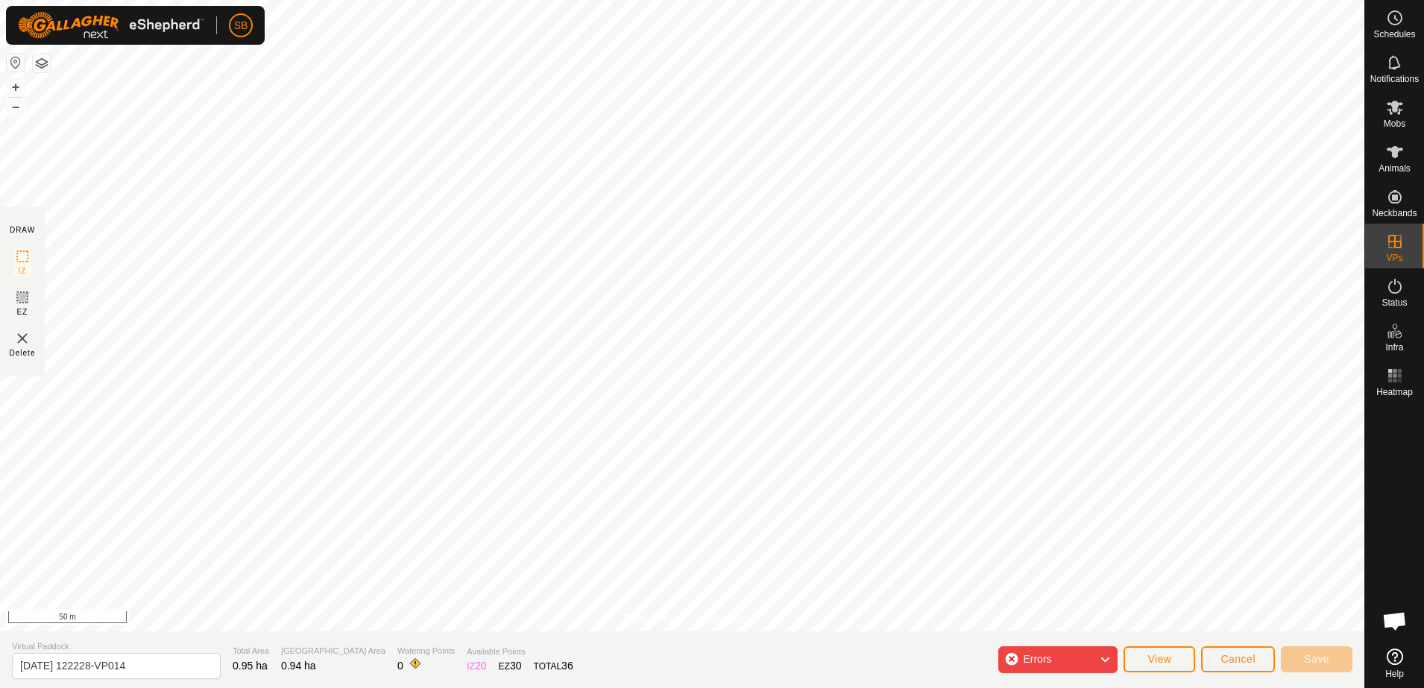
click at [1103, 661] on icon at bounding box center [1105, 659] width 12 height 19
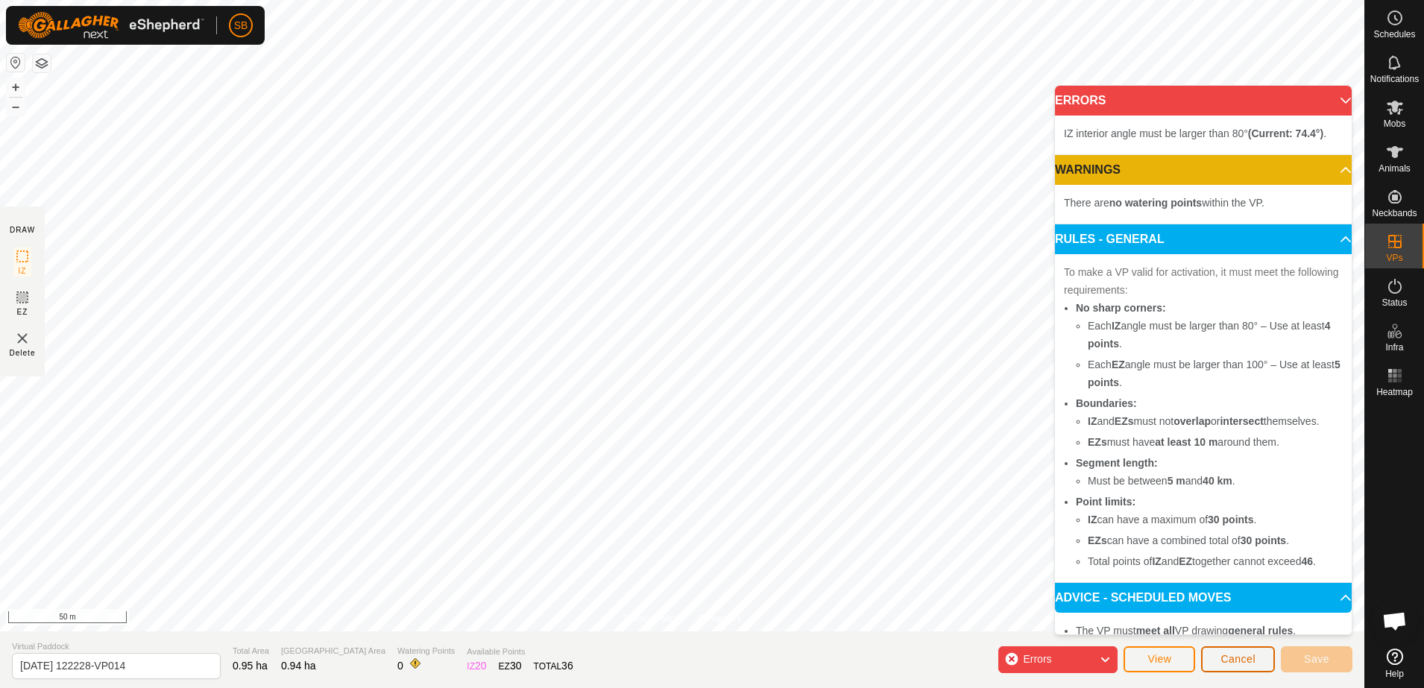
click at [1230, 658] on span "Cancel" at bounding box center [1237, 659] width 35 height 12
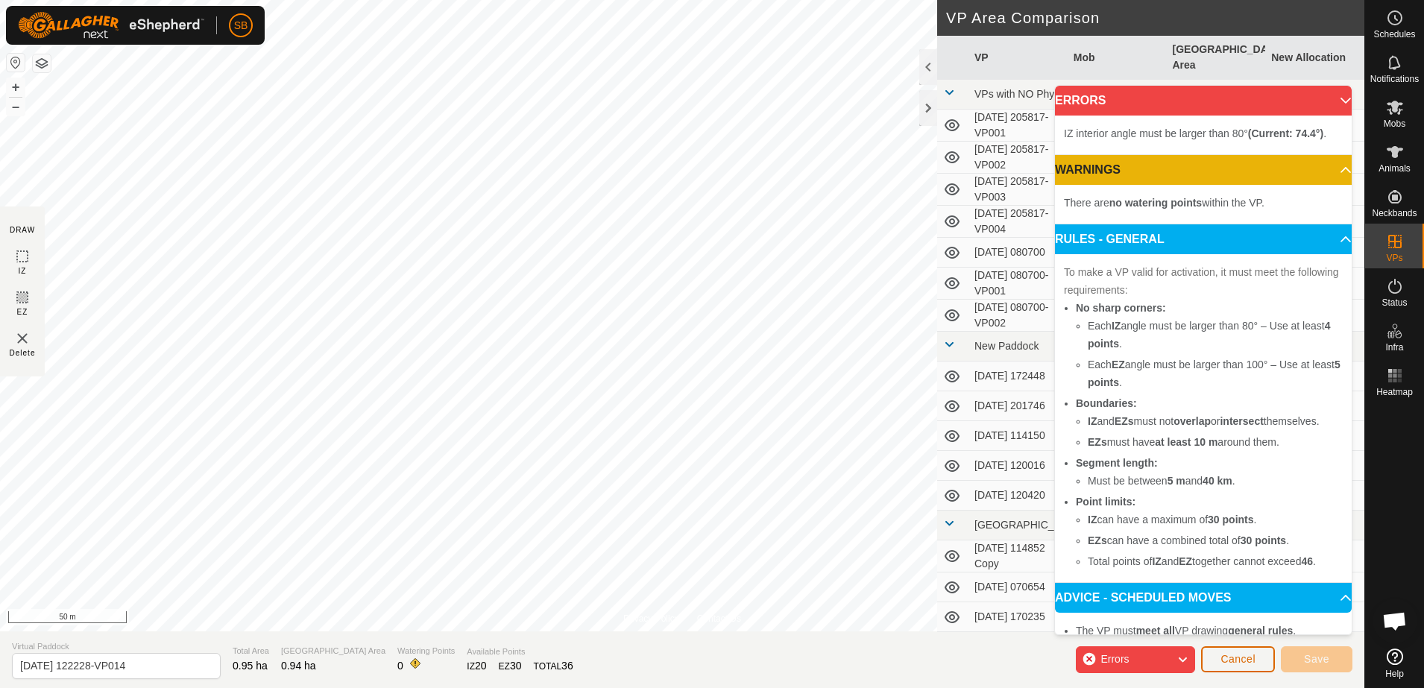
click at [1262, 655] on button "Cancel" at bounding box center [1238, 659] width 74 height 26
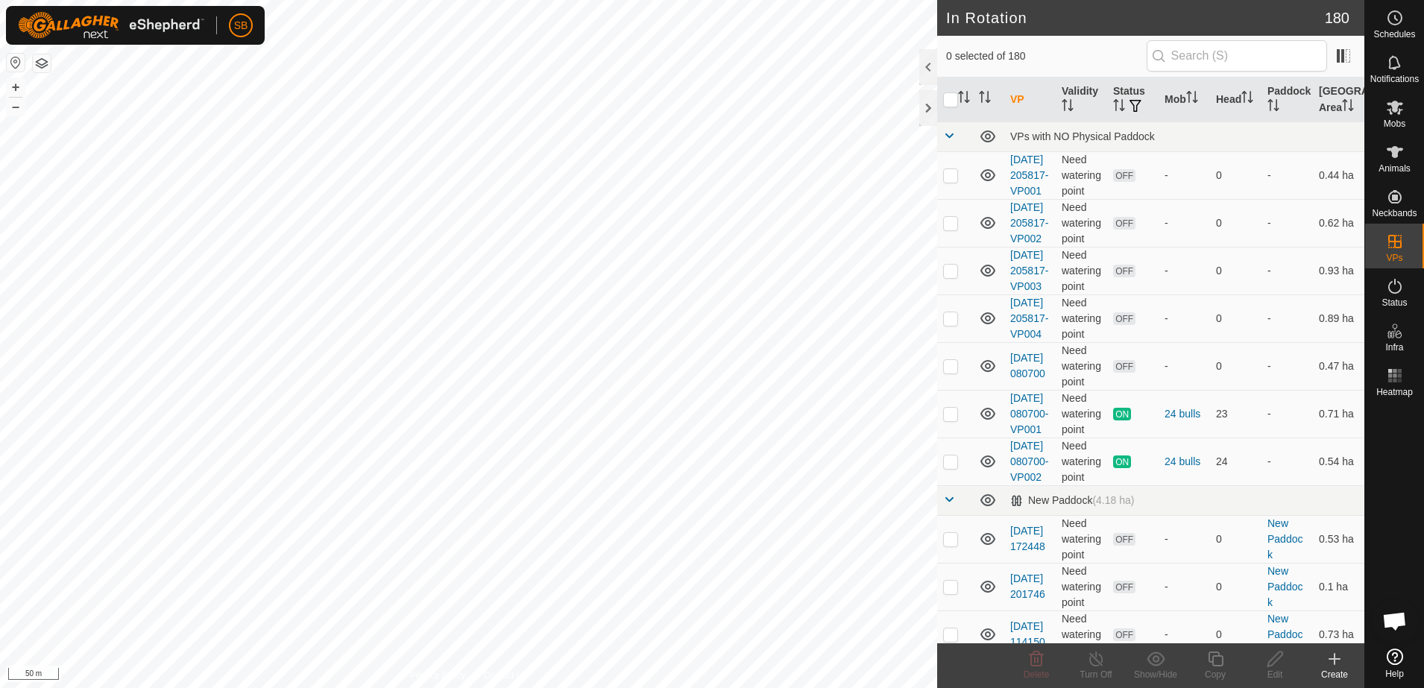
checkbox input "true"
click at [1217, 664] on icon at bounding box center [1215, 659] width 19 height 18
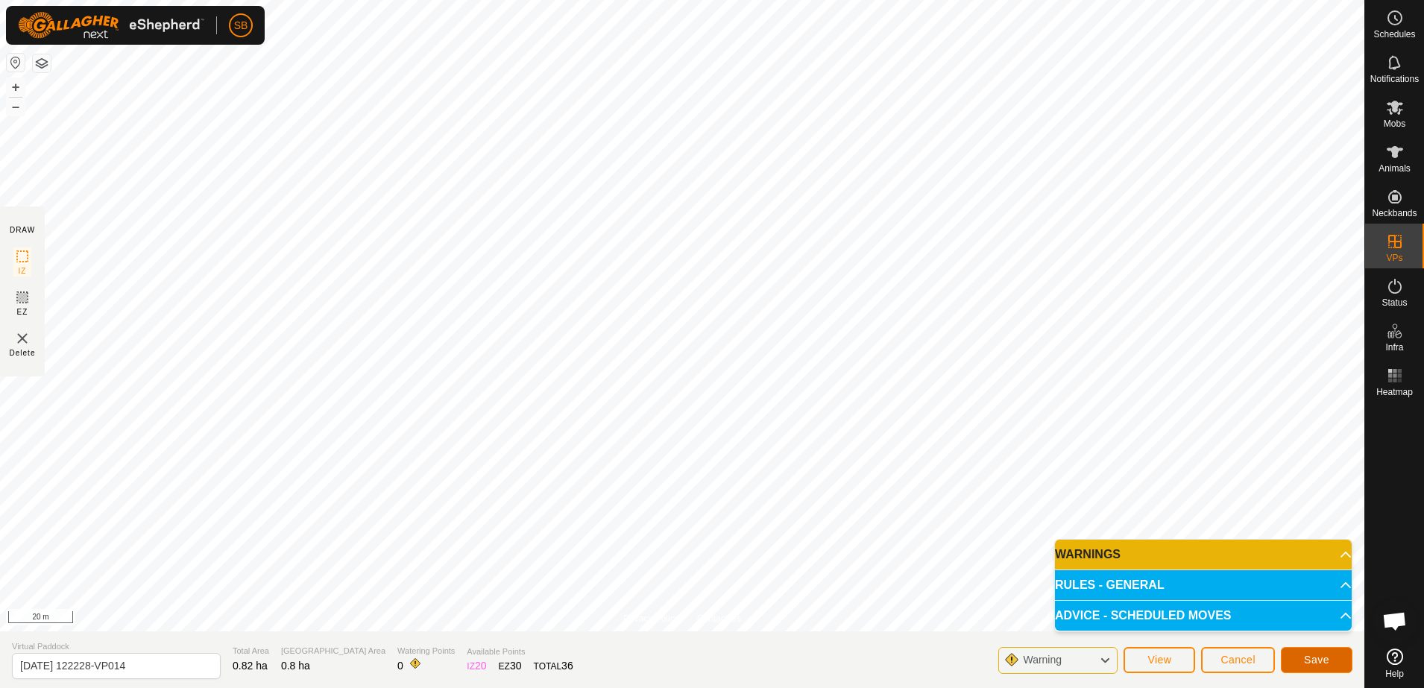
click at [1333, 658] on button "Save" at bounding box center [1317, 660] width 72 height 26
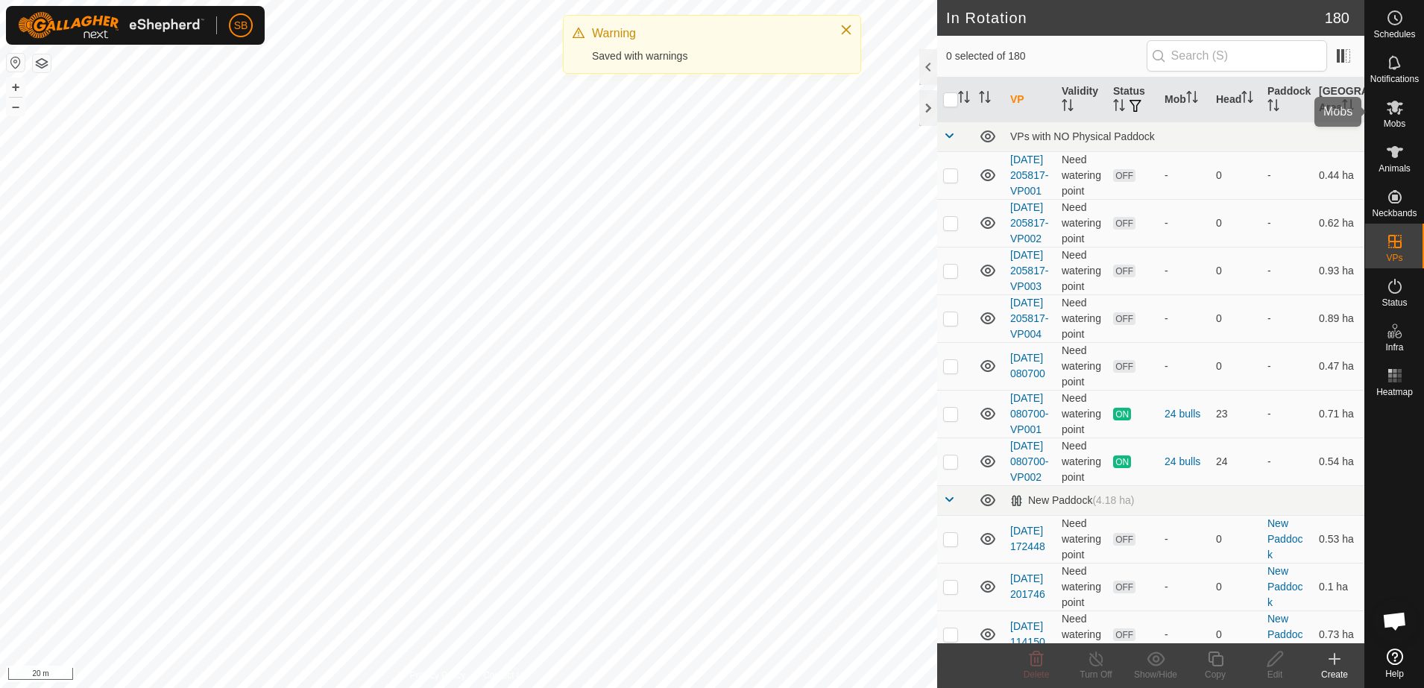
click at [1387, 114] on icon at bounding box center [1395, 107] width 18 height 18
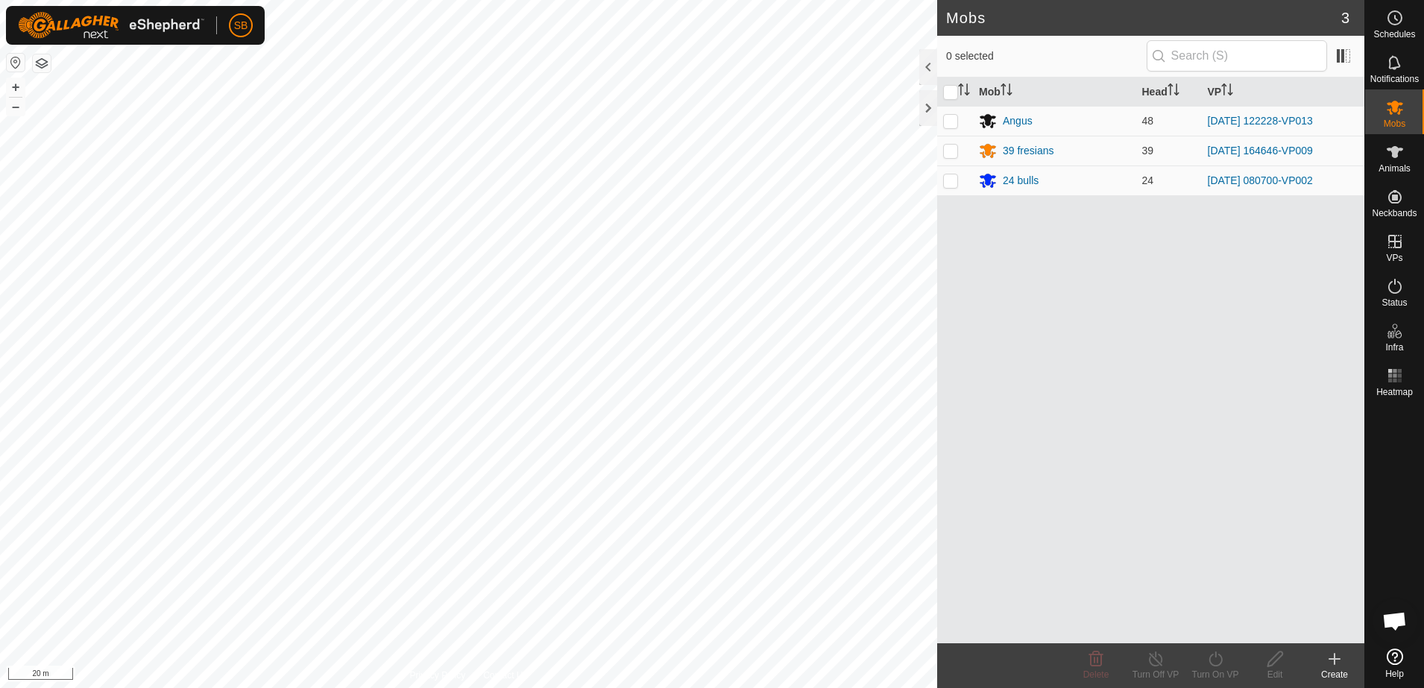
click at [950, 122] on p-checkbox at bounding box center [950, 121] width 15 height 12
checkbox input "true"
click at [1213, 659] on icon at bounding box center [1215, 659] width 19 height 18
click at [1211, 624] on link "Now" at bounding box center [1260, 626] width 148 height 30
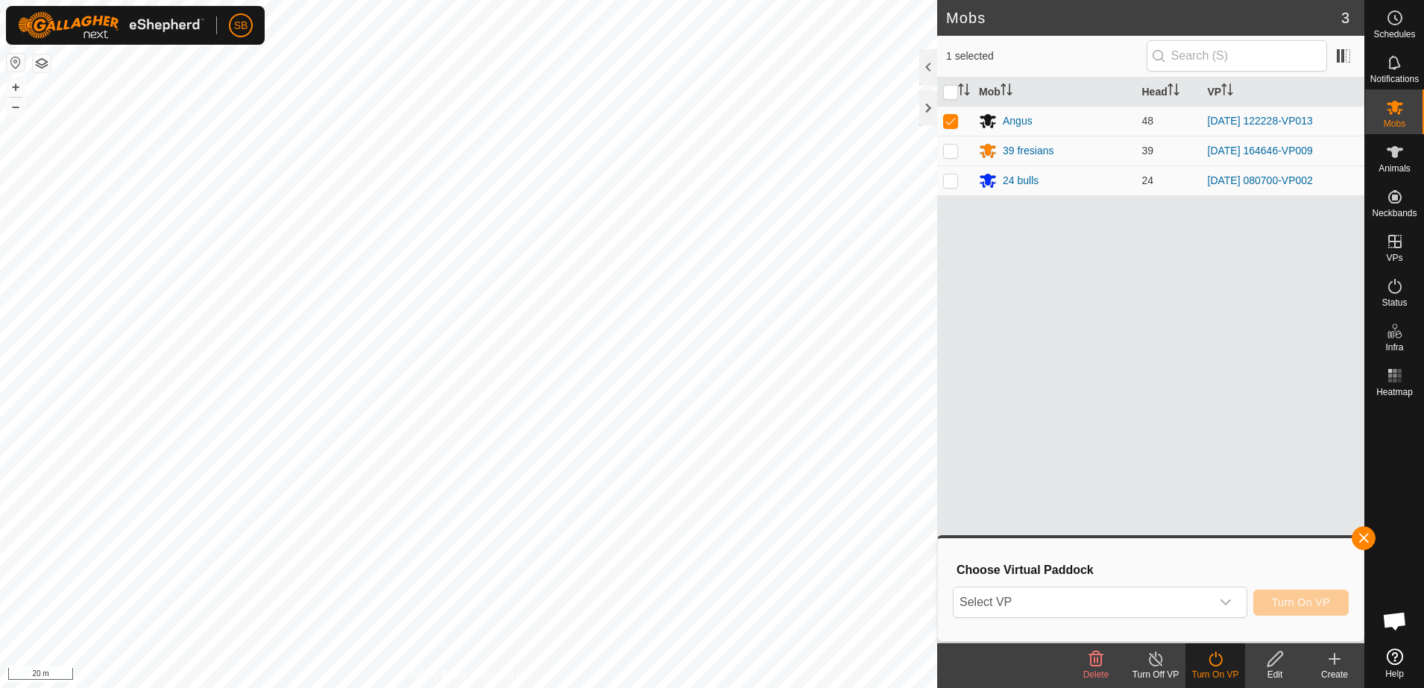
click at [1222, 608] on div "dropdown trigger" at bounding box center [1226, 602] width 30 height 30
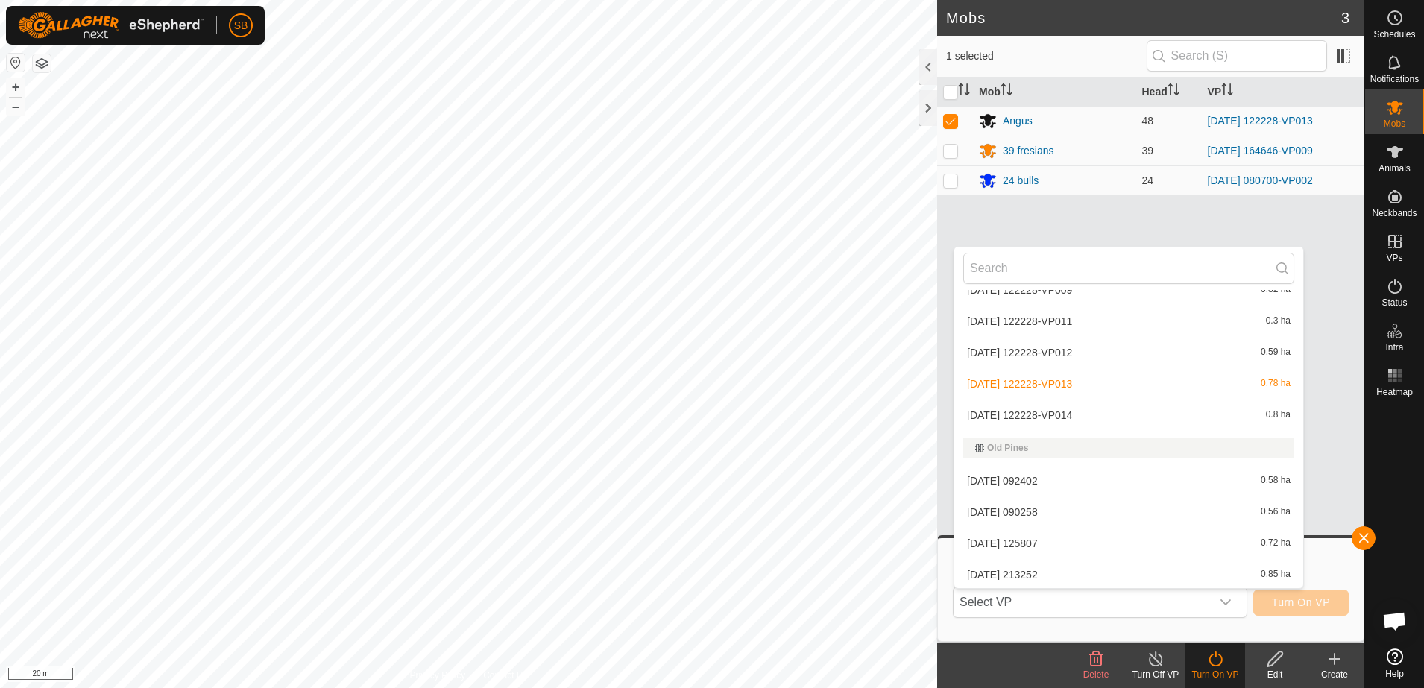
scroll to position [3281, 0]
click at [1053, 414] on li "2025-08-18 122228-VP014 0.8 ha" at bounding box center [1128, 415] width 349 height 30
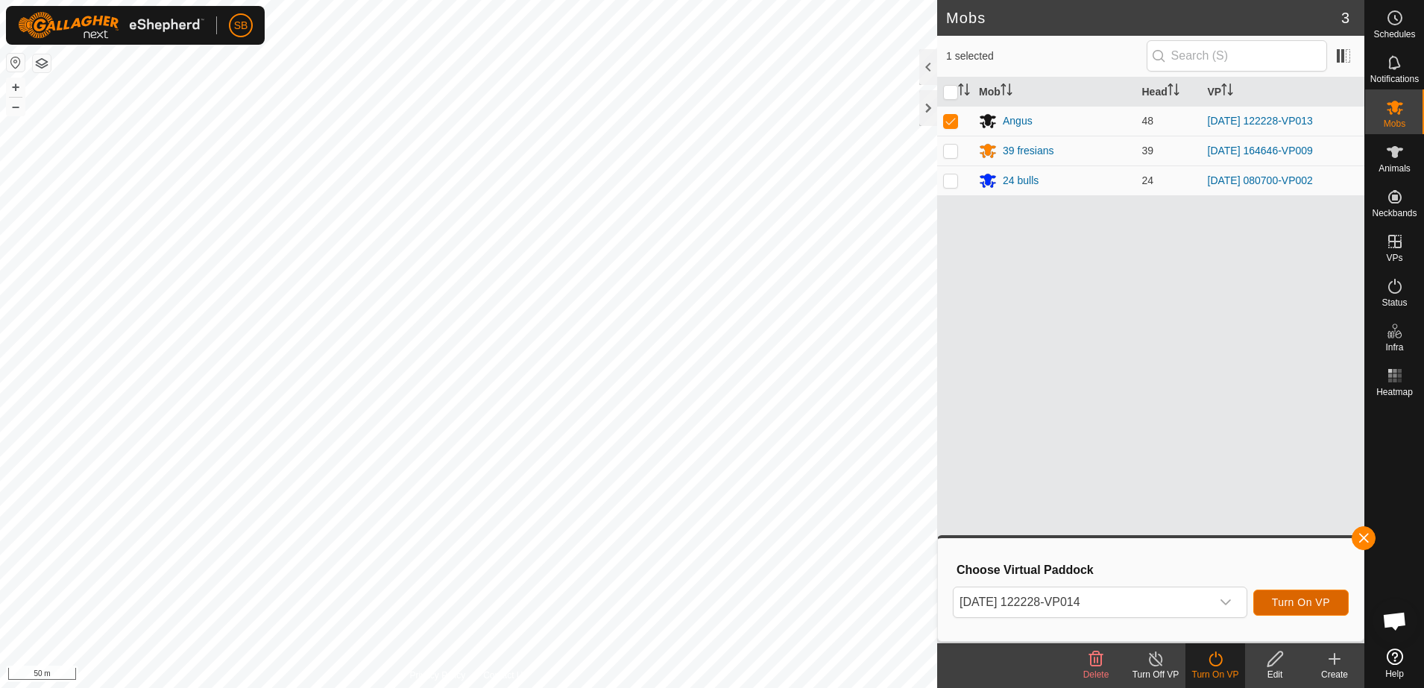
click at [1271, 599] on button "Turn On VP" at bounding box center [1300, 603] width 95 height 26
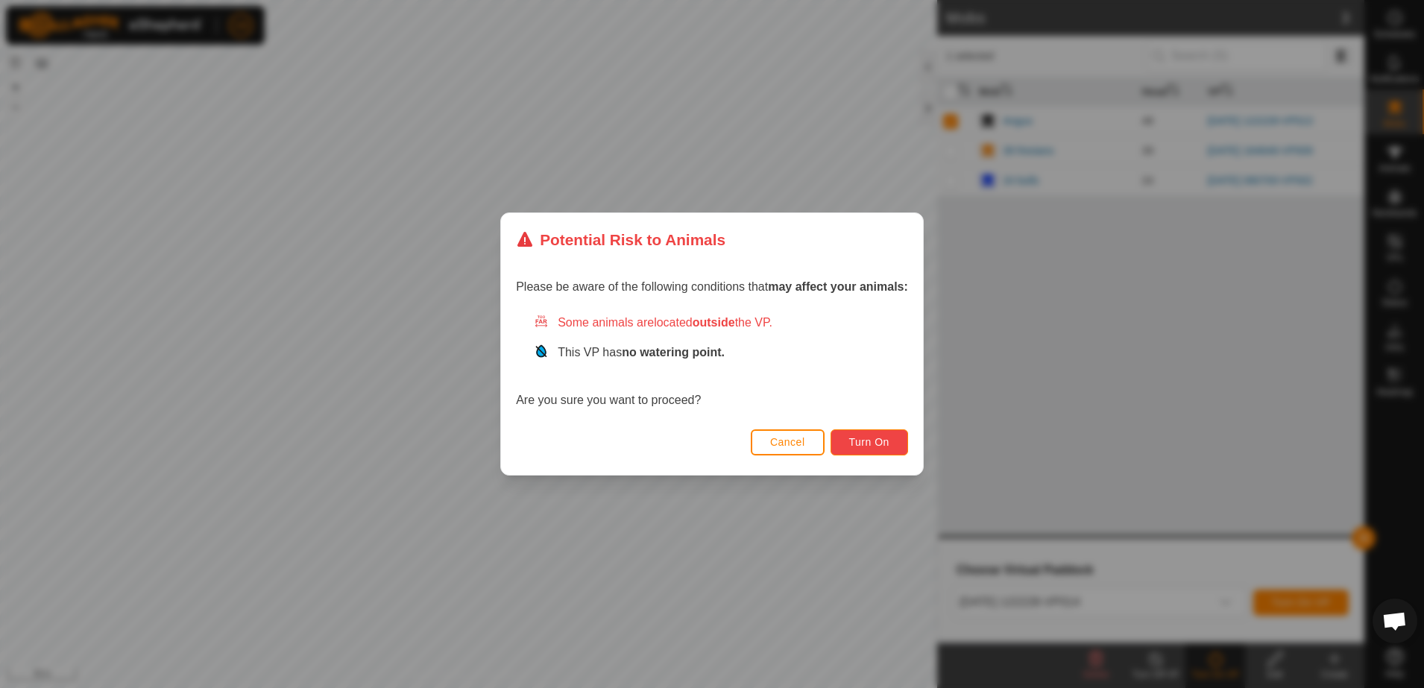
click at [866, 440] on span "Turn On" at bounding box center [869, 442] width 40 height 12
